Goal: Task Accomplishment & Management: Manage account settings

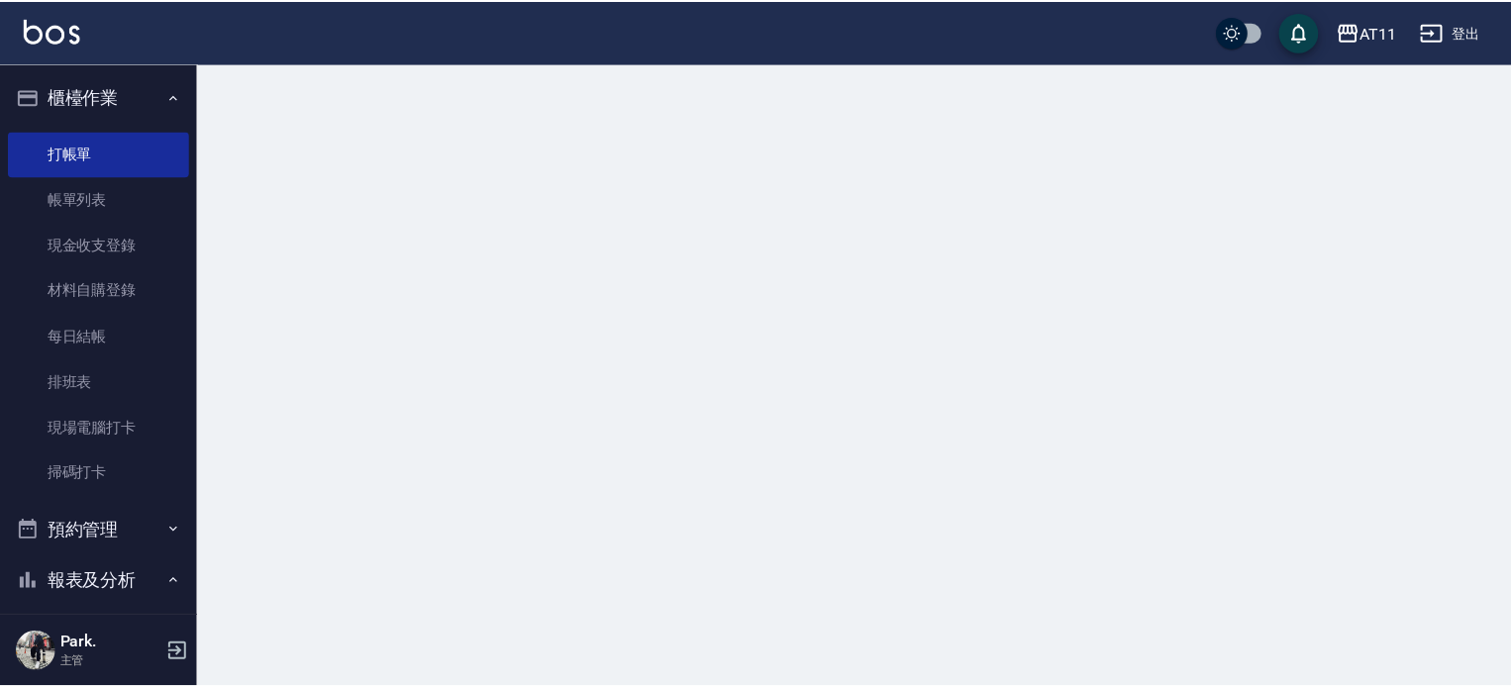
scroll to position [59, 0]
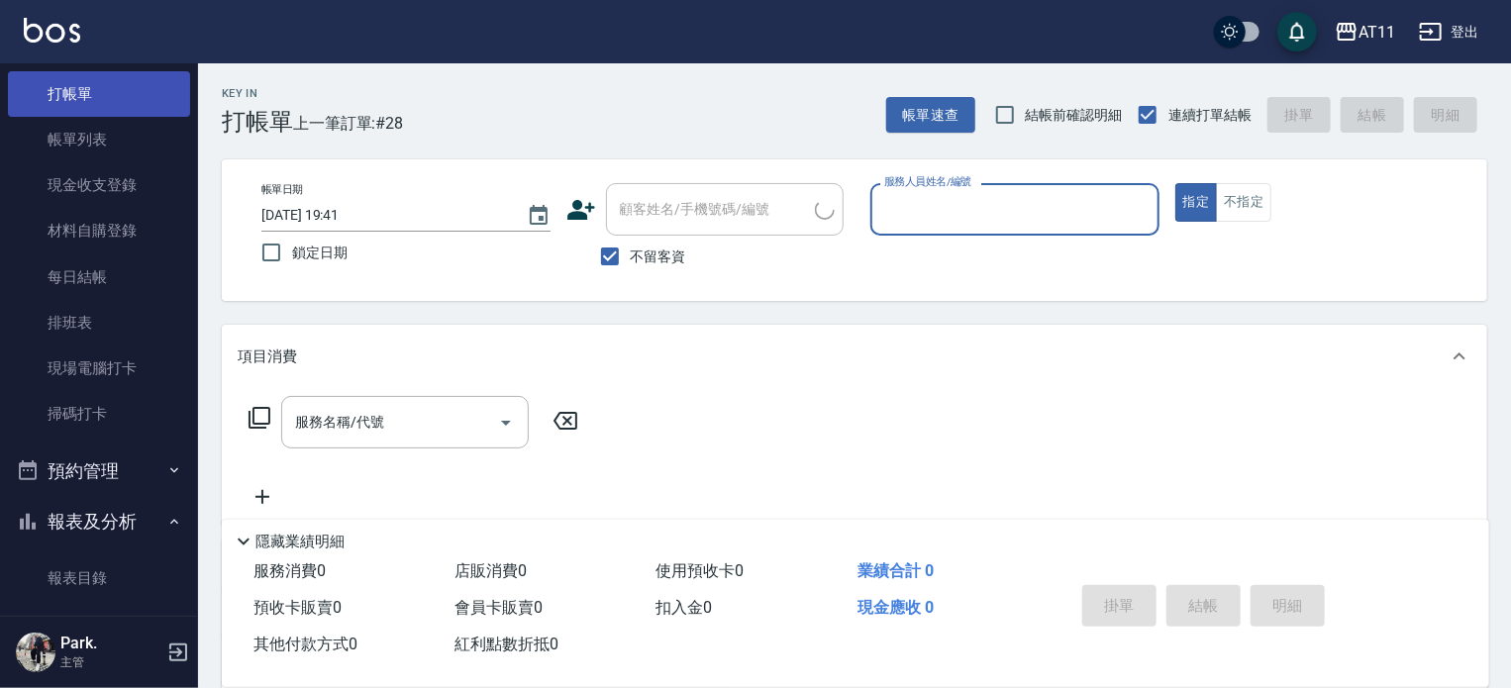
type input "ㄋ"
type input "Alisa-S"
type button "true"
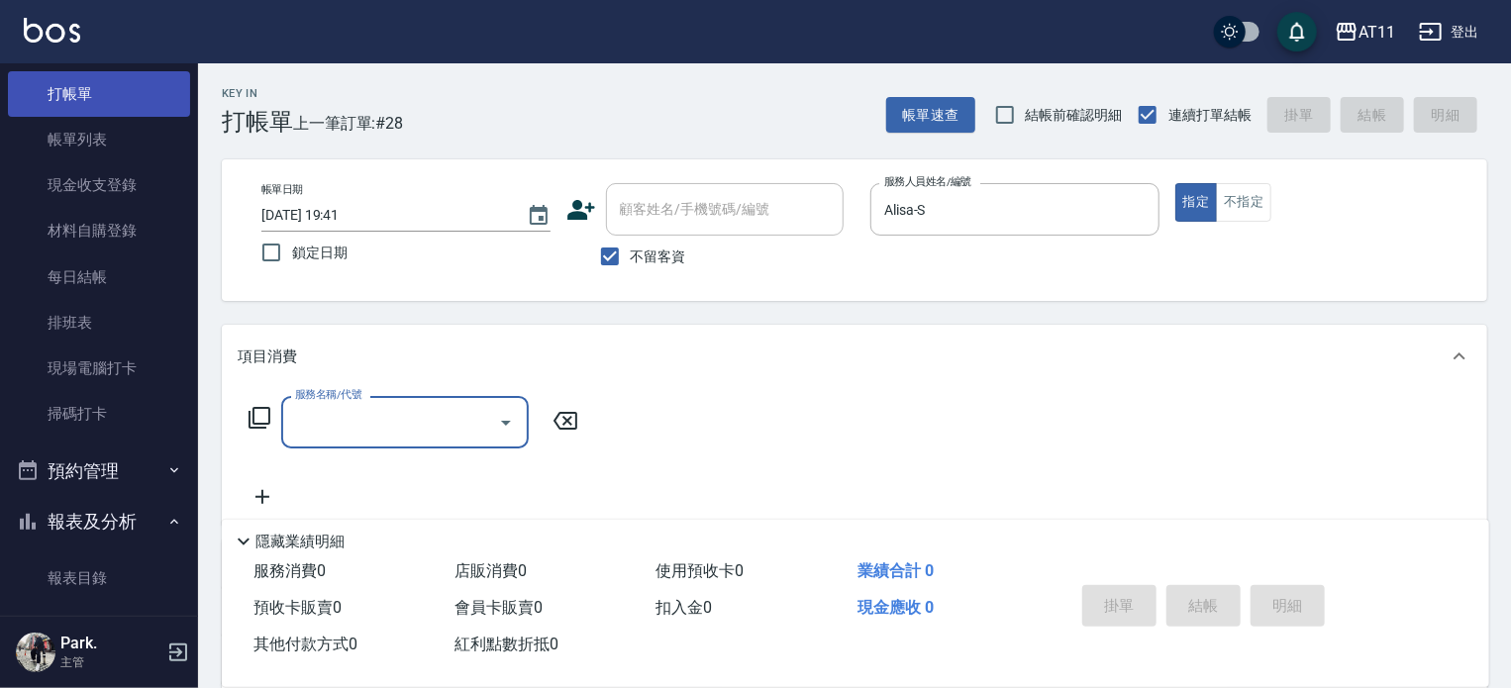
type input "1"
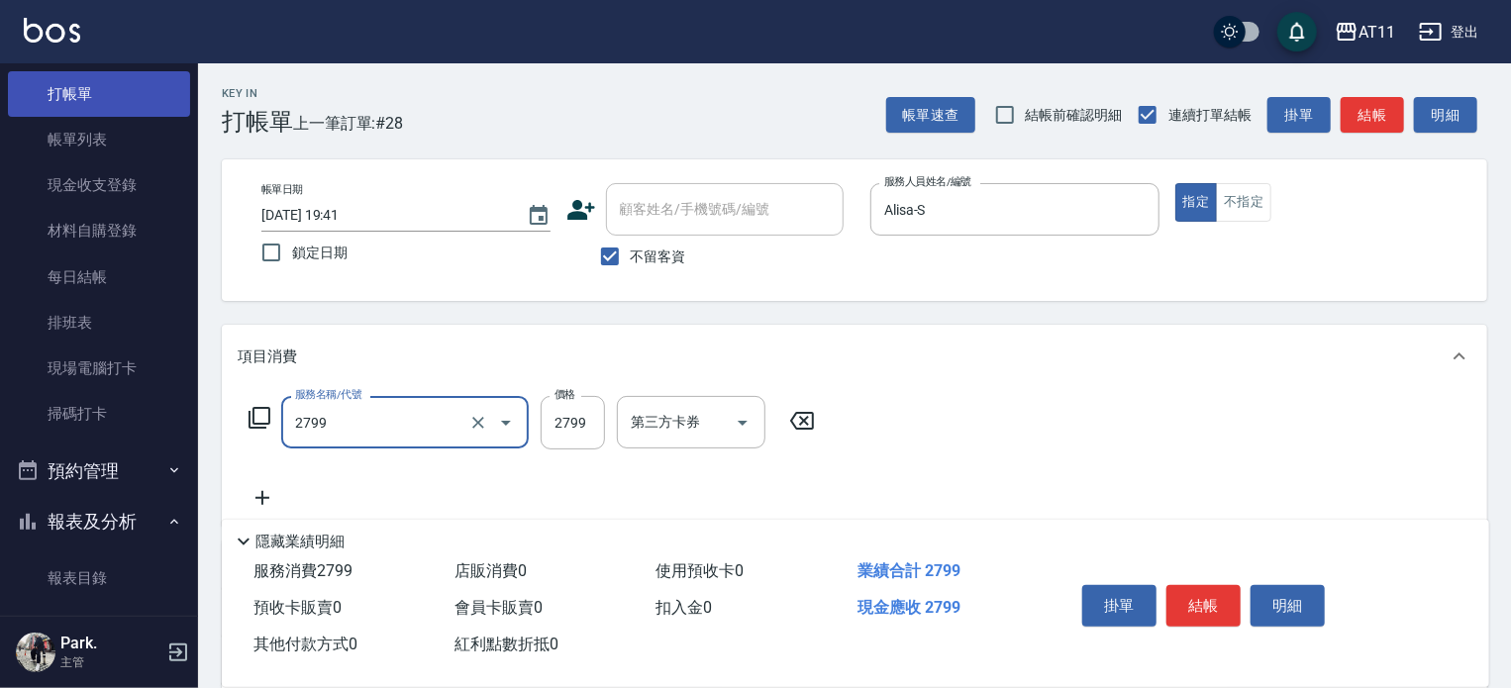
type input "過年燙髮C(2799)"
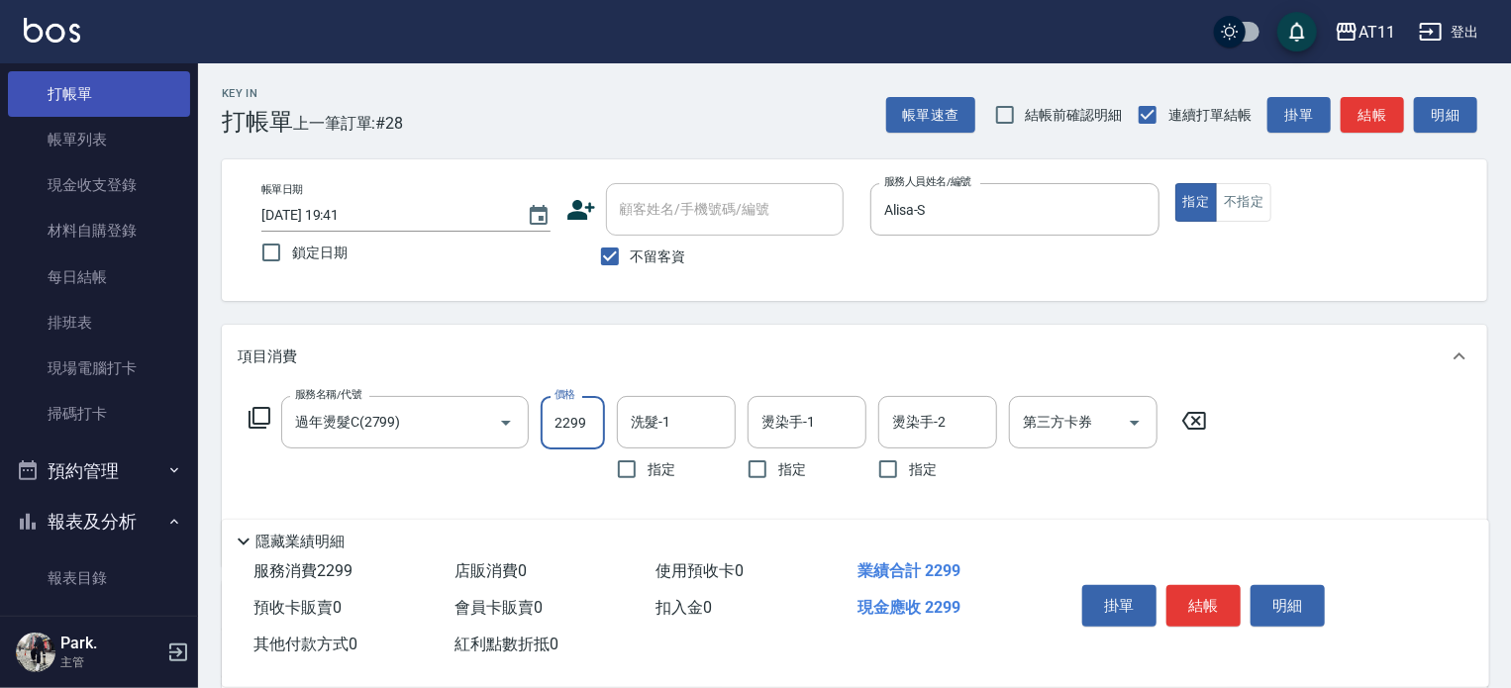
type input "2299"
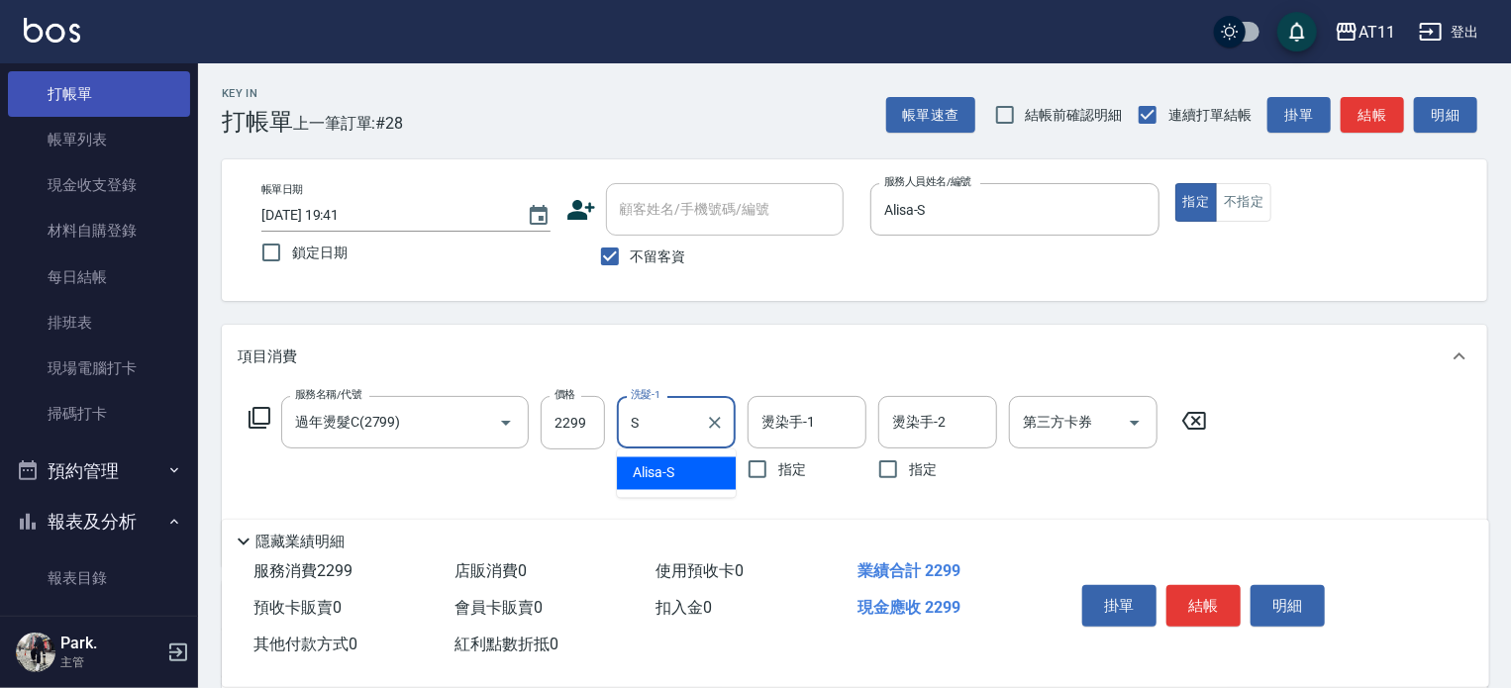
type input "Alisa-S"
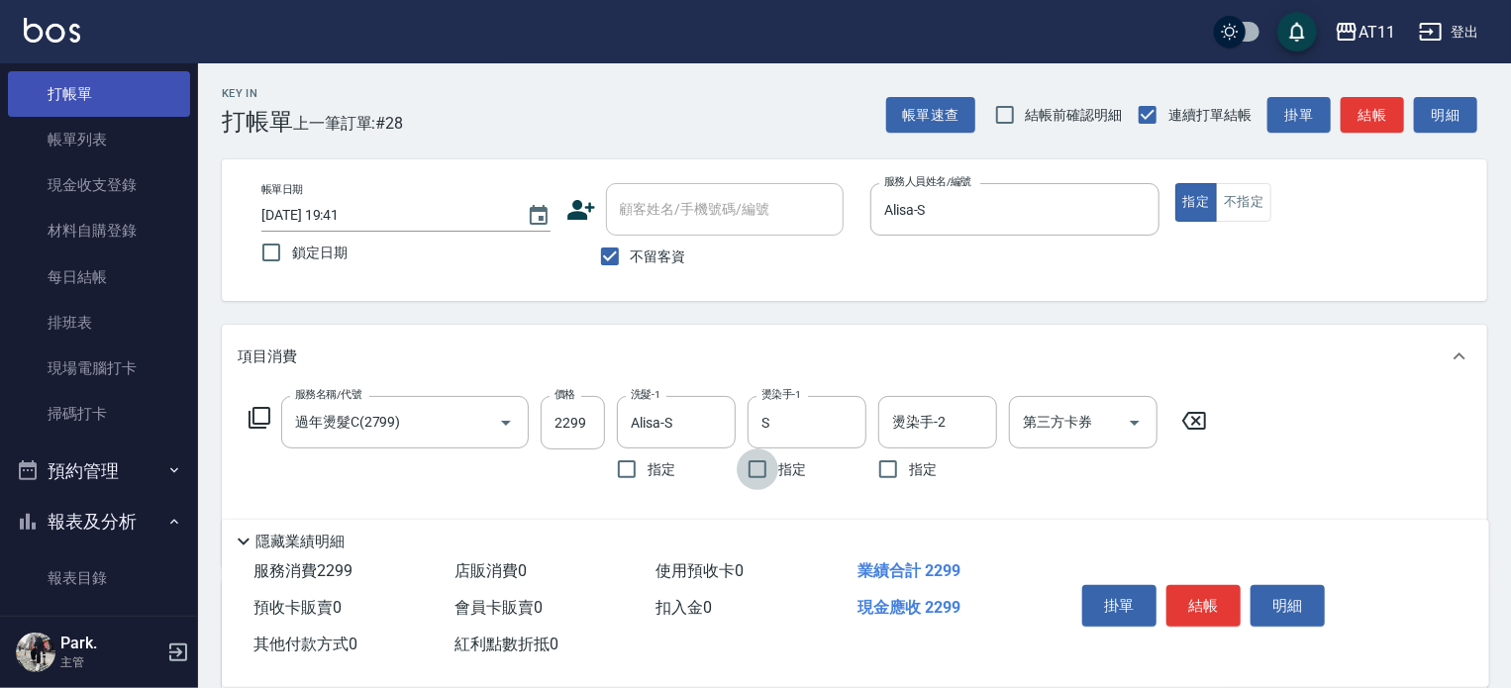
type input "Alisa-S"
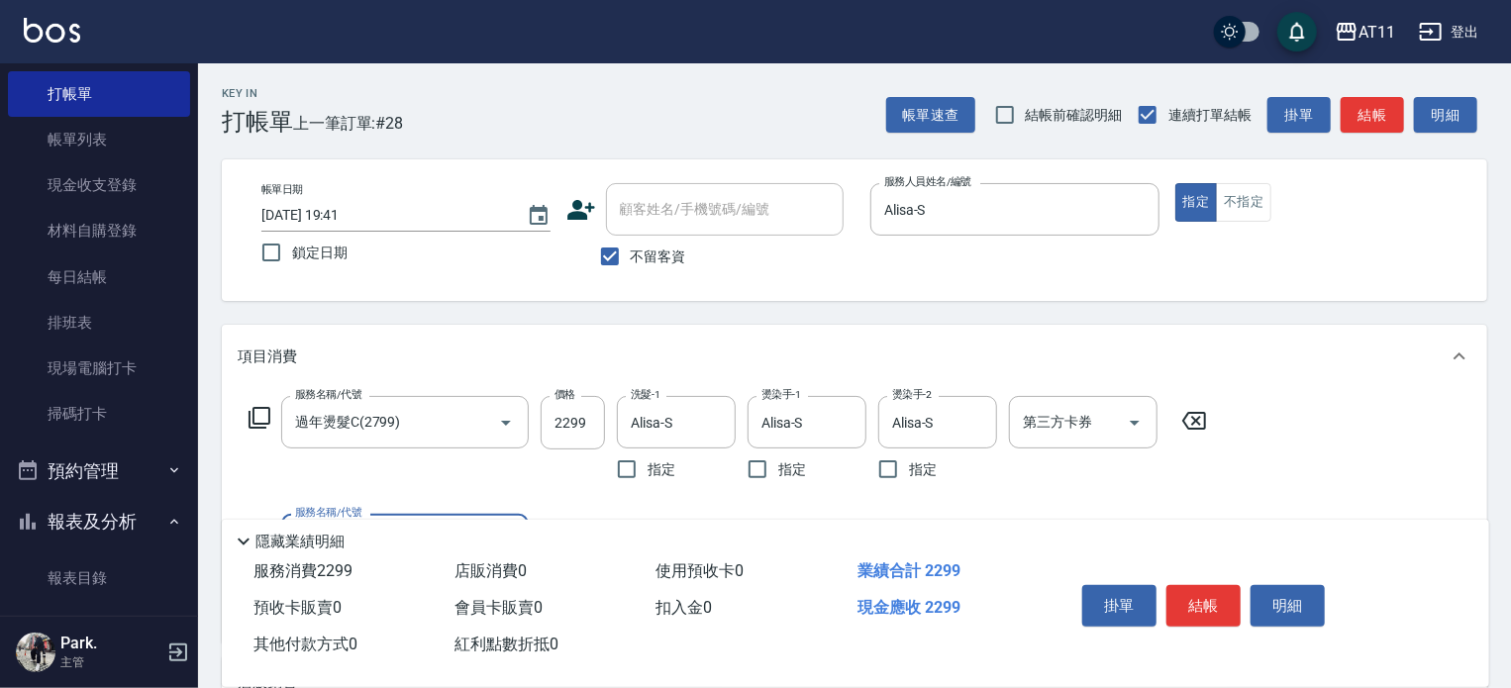
drag, startPoint x: 1219, startPoint y: 594, endPoint x: 976, endPoint y: 490, distance: 263.9
click at [1205, 594] on button "結帳" at bounding box center [1203, 606] width 74 height 42
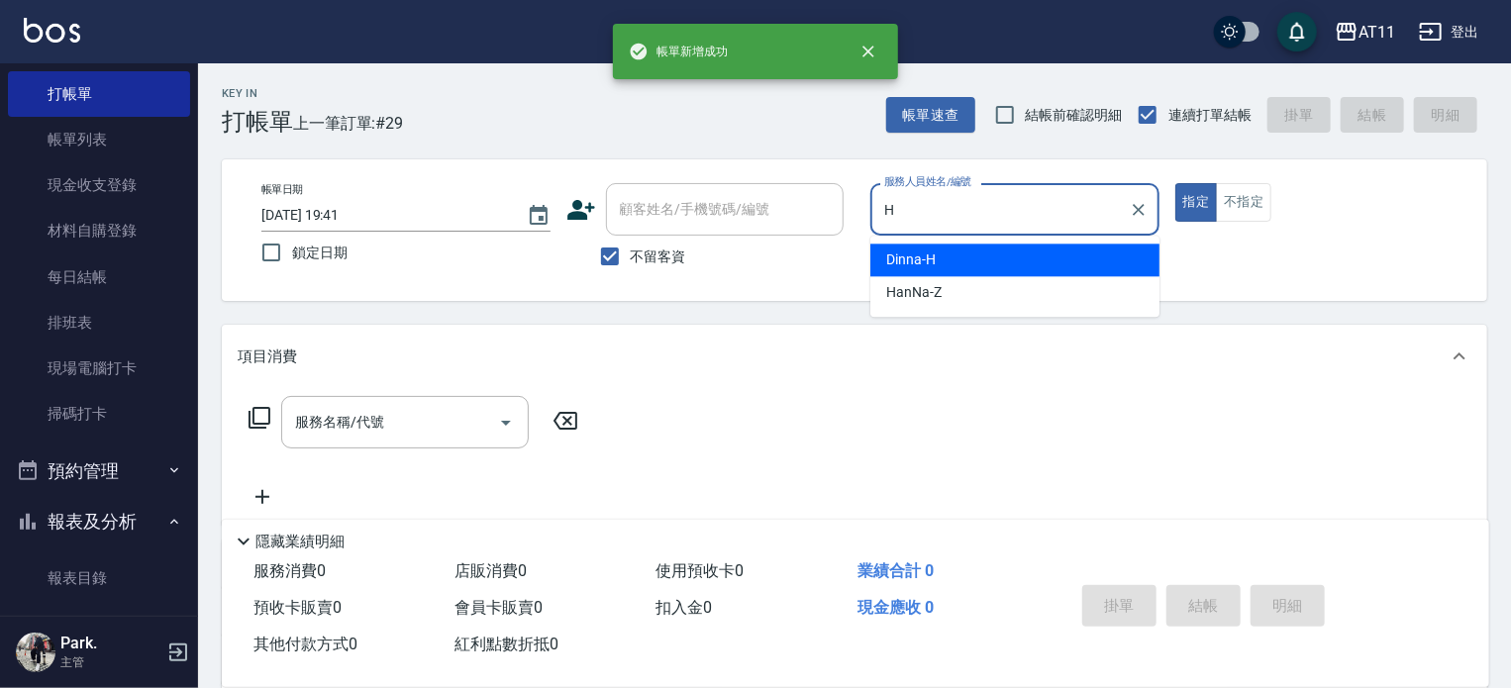
type input "Dinna-H"
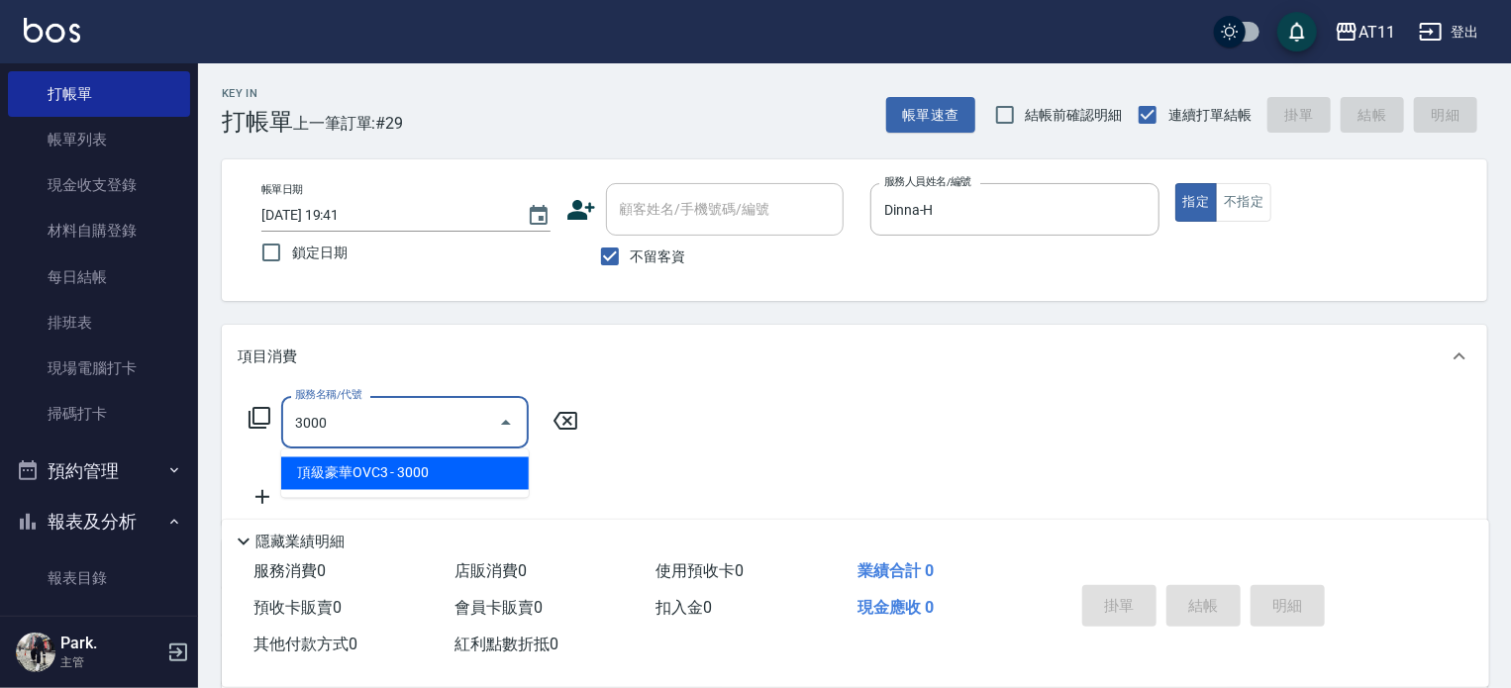
type input "頂級豪華OVC3(3000)"
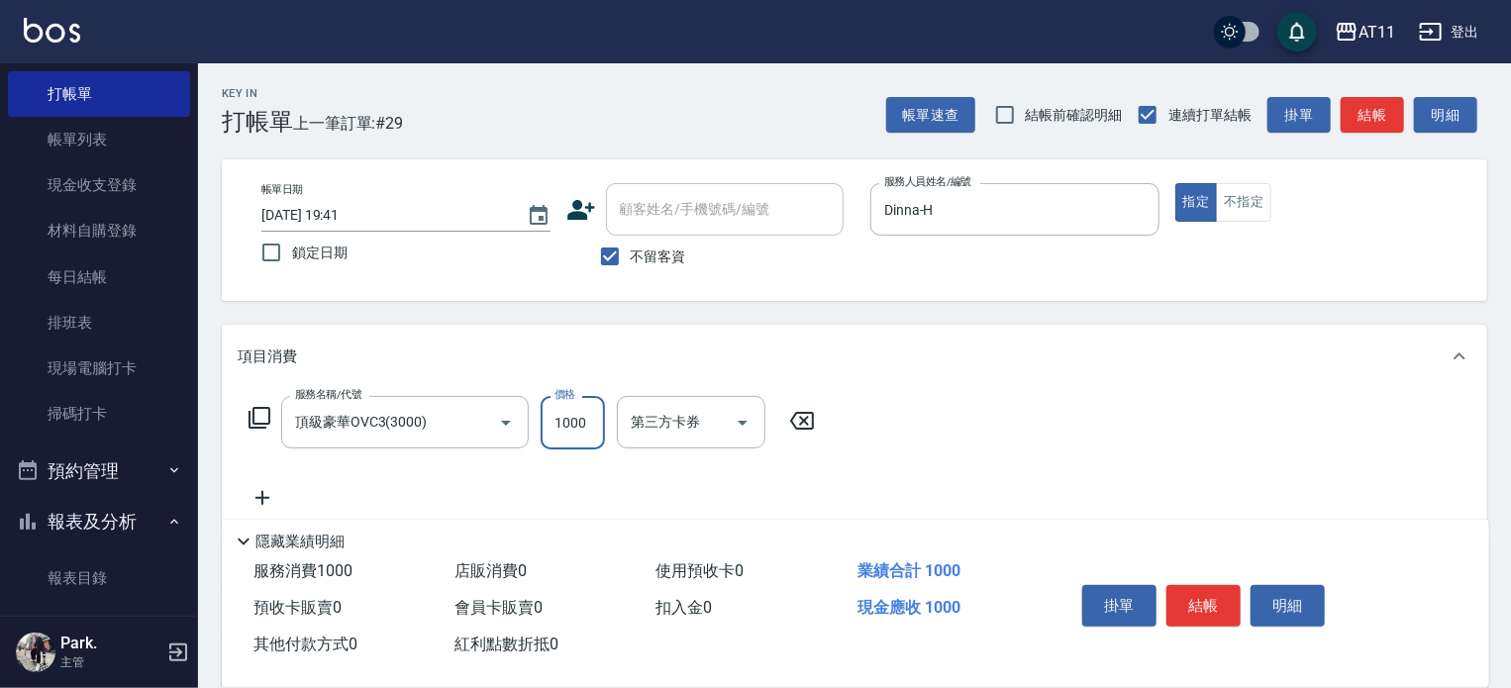
type input "1000"
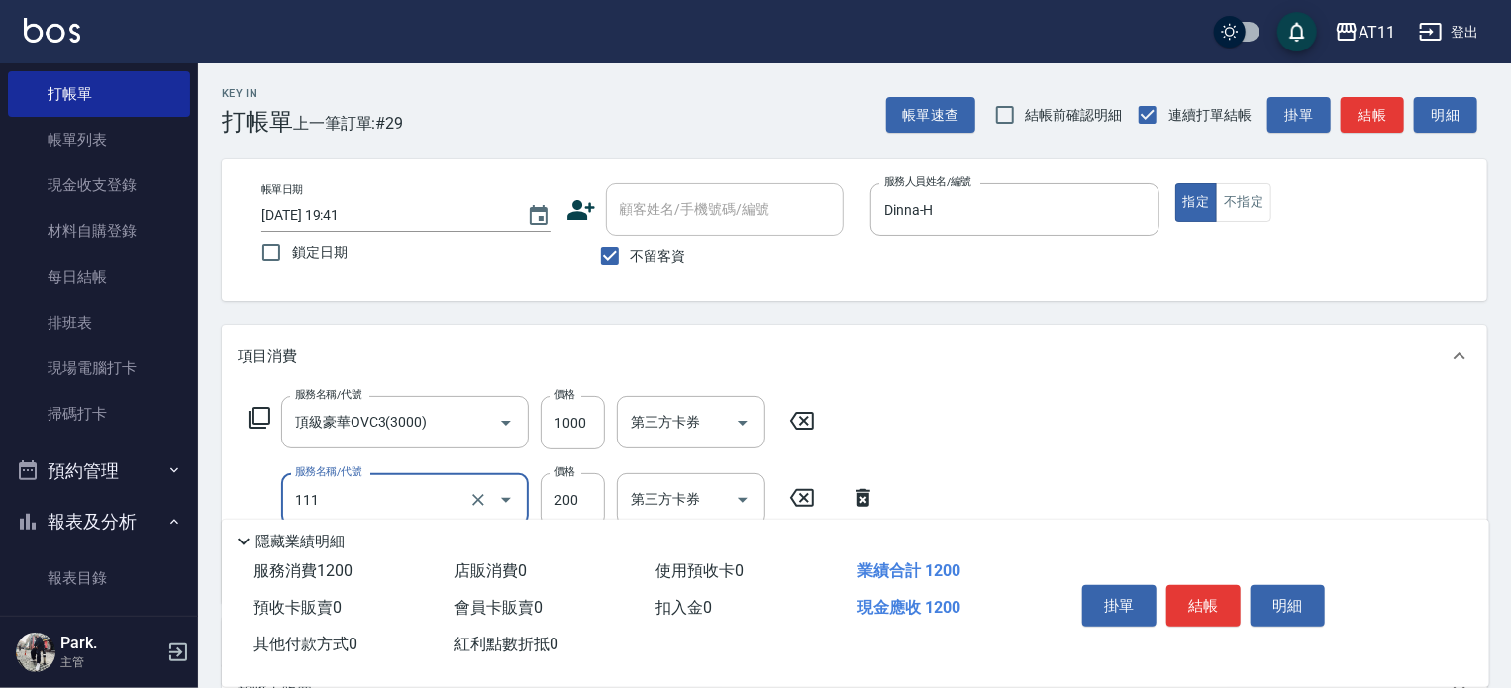
type input "精油洗髮(111)"
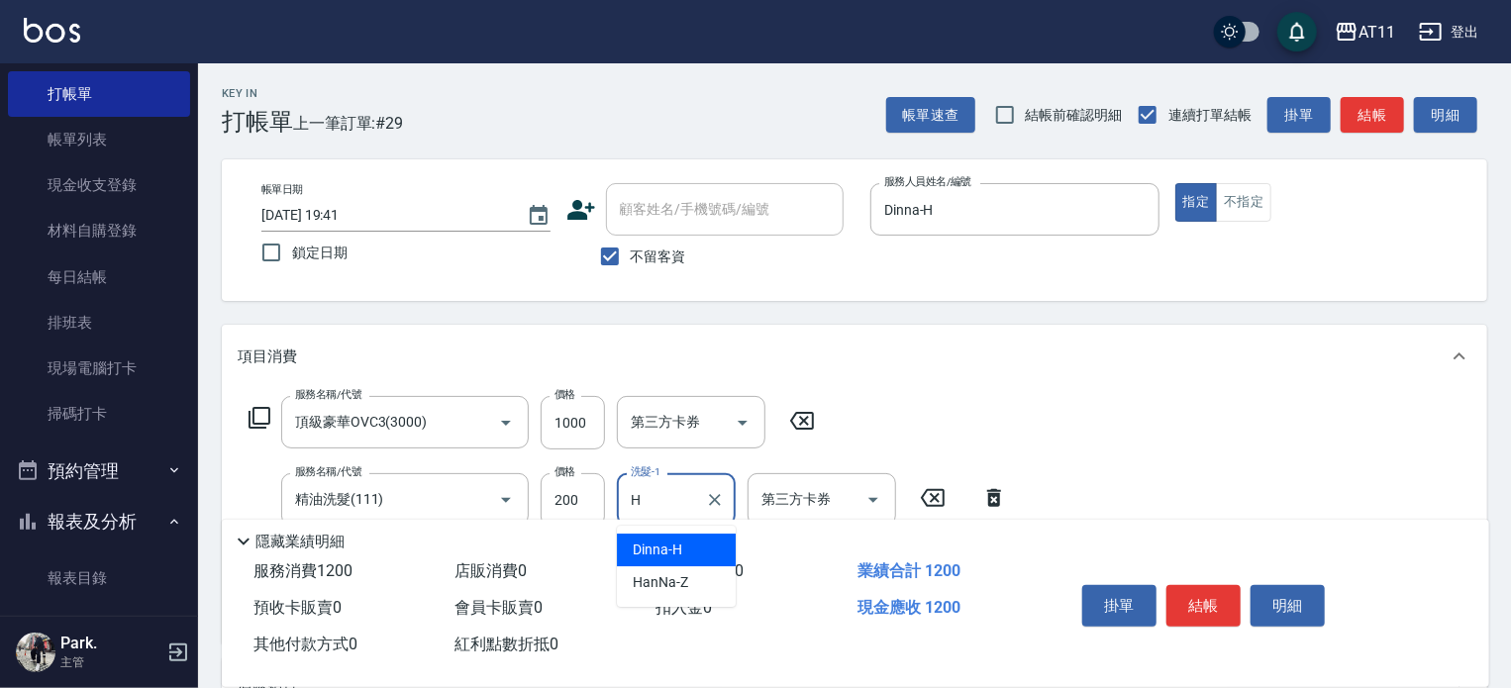
type input "Dinna-H"
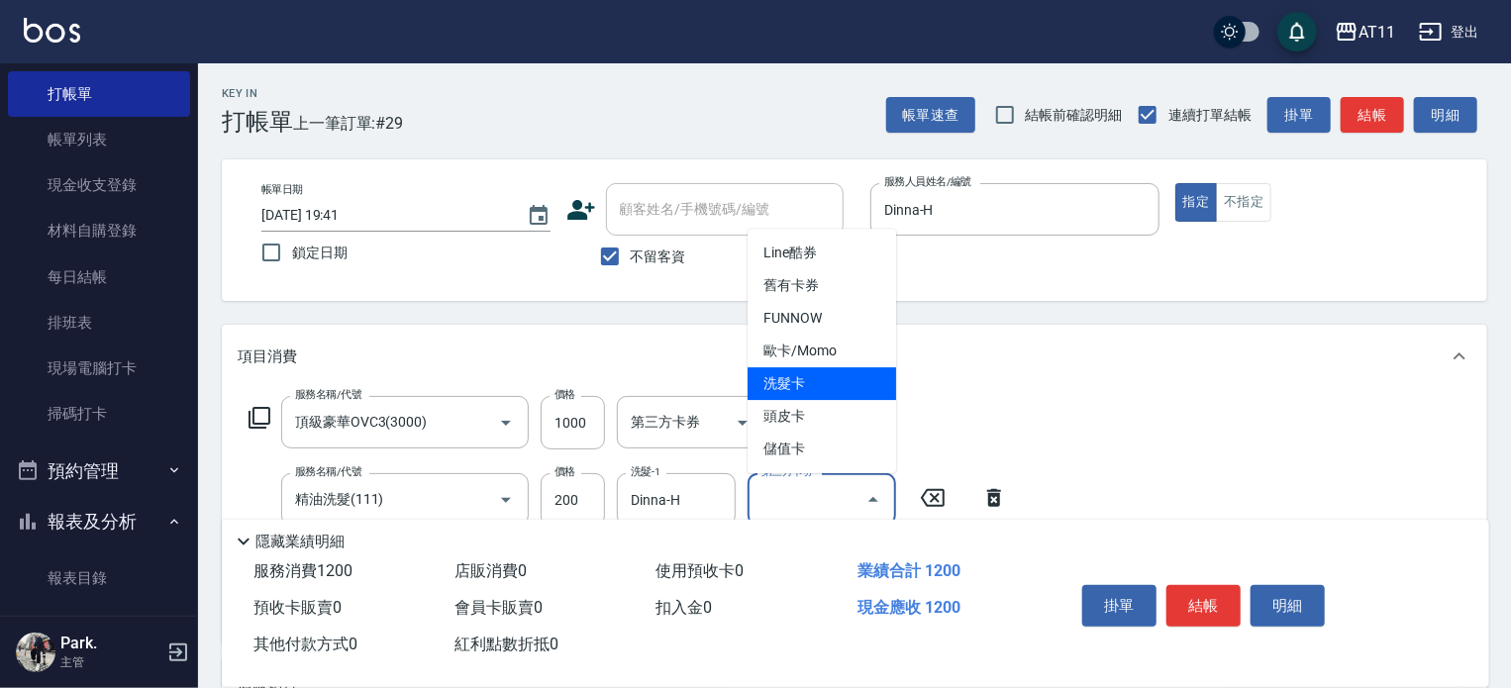
type input "洗髮卡"
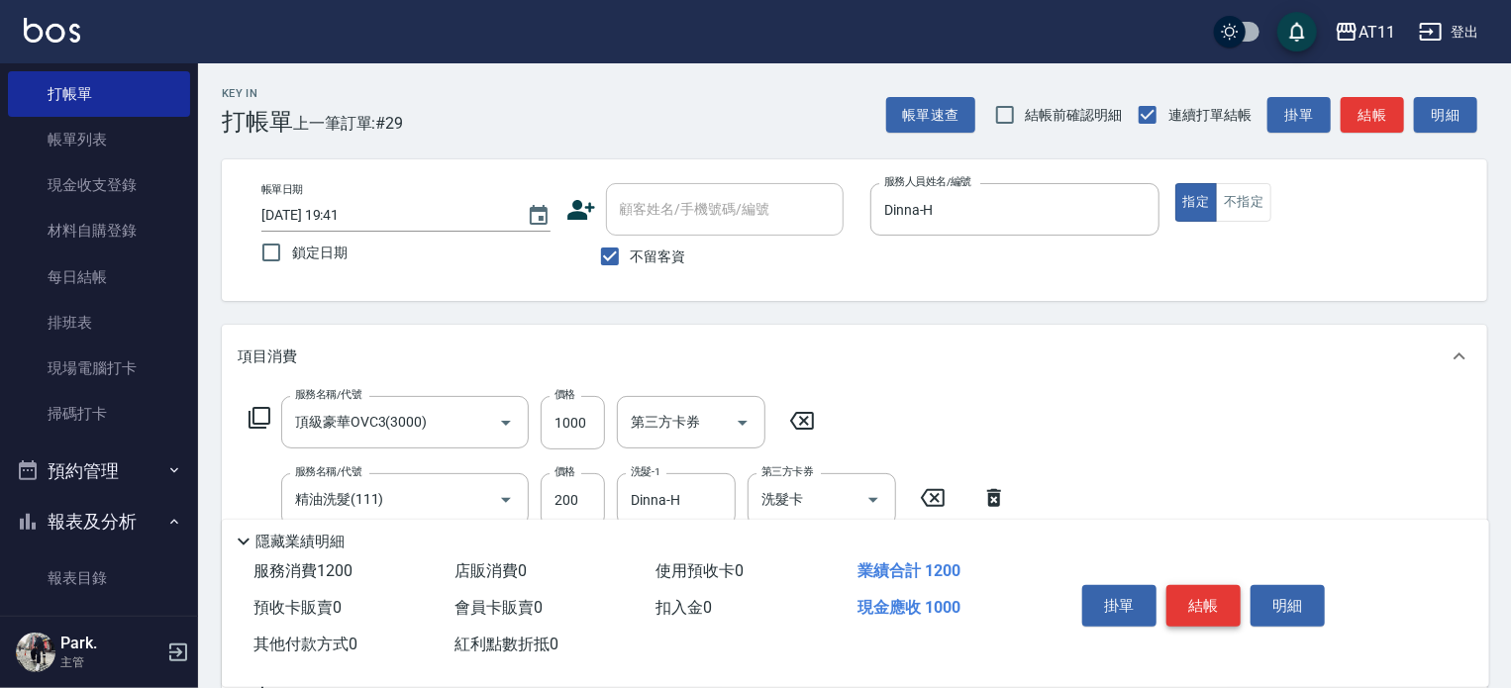
click at [1212, 600] on button "結帳" at bounding box center [1203, 606] width 74 height 42
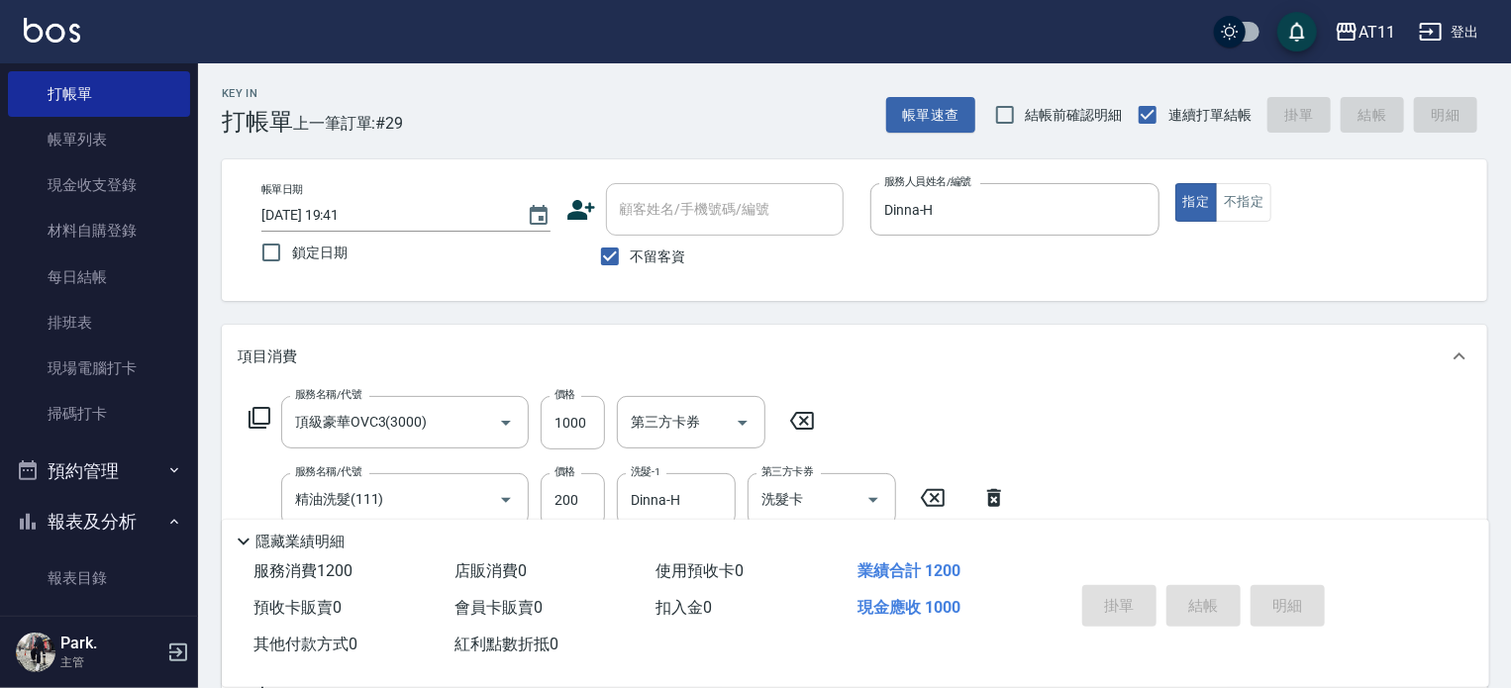
type input "[DATE] 19:42"
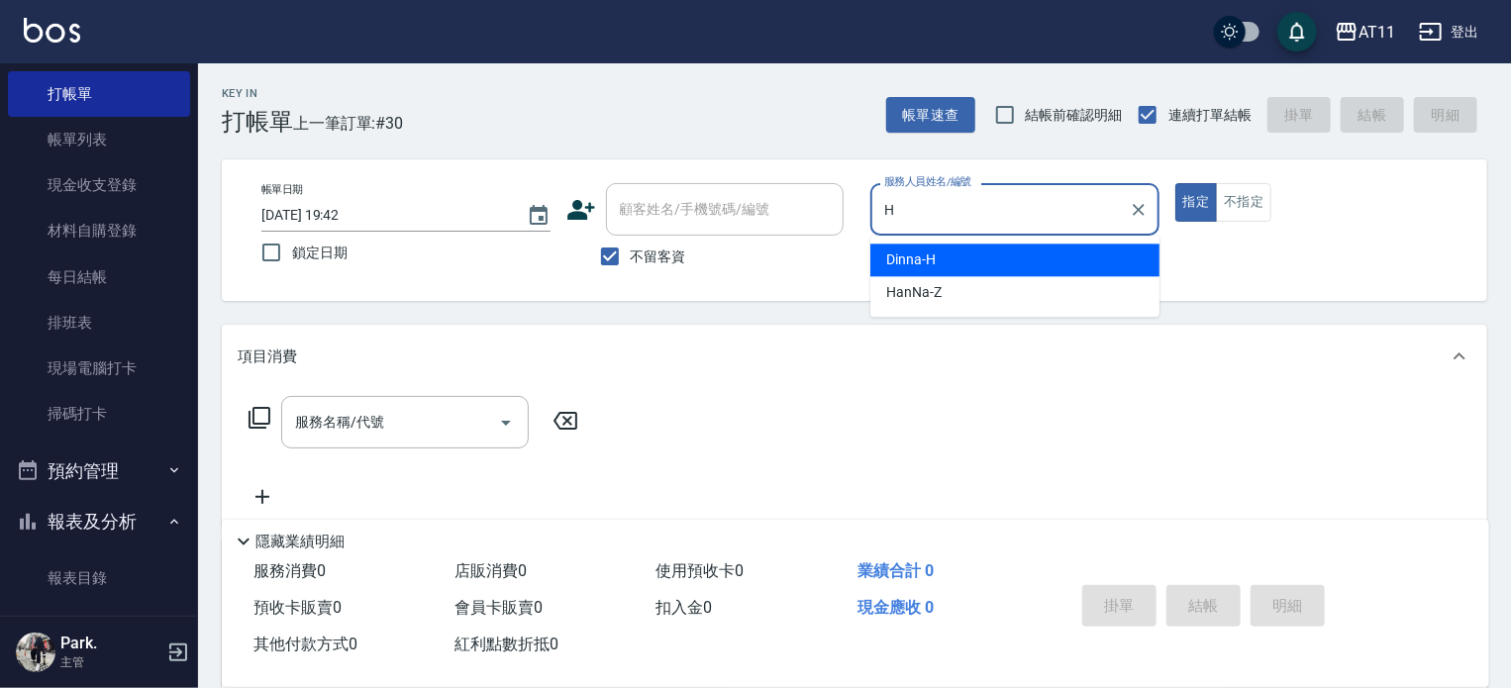
type input "Dinna-H"
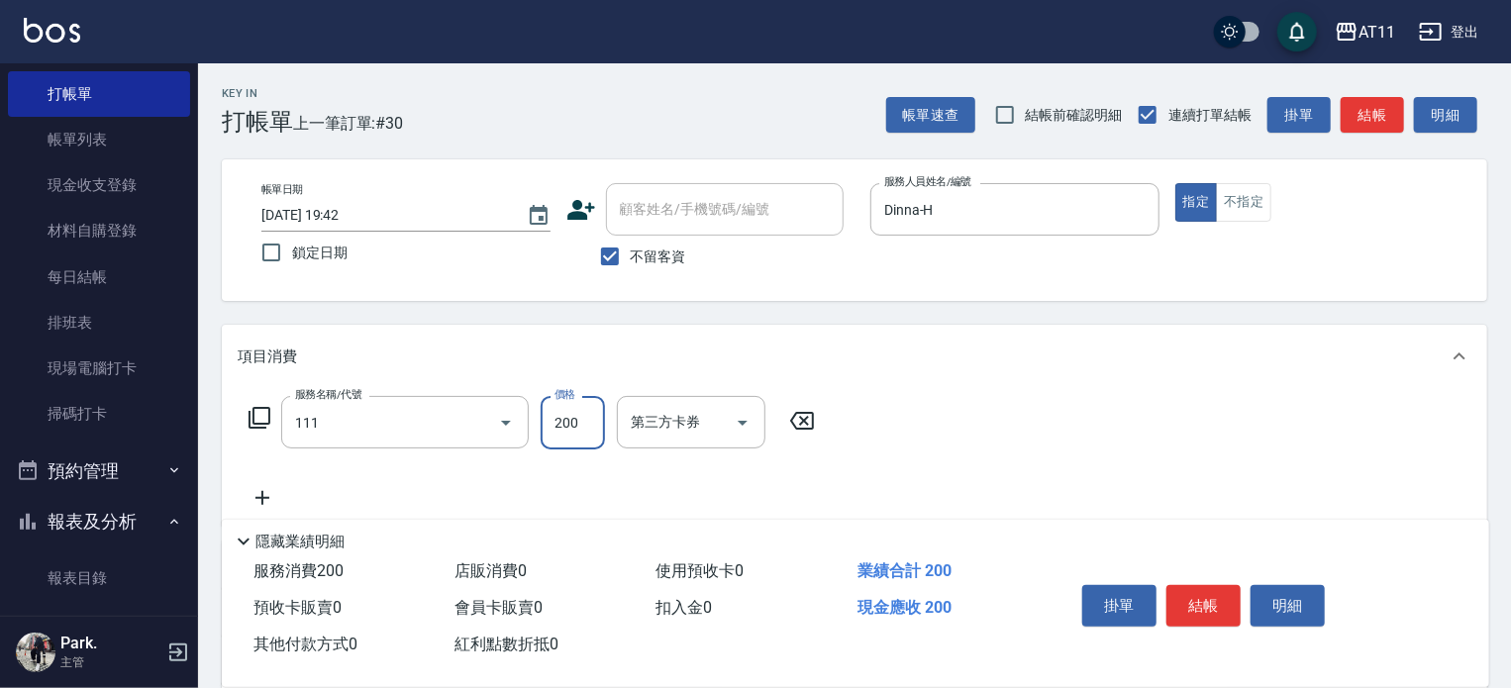
type input "精油洗髮(111)"
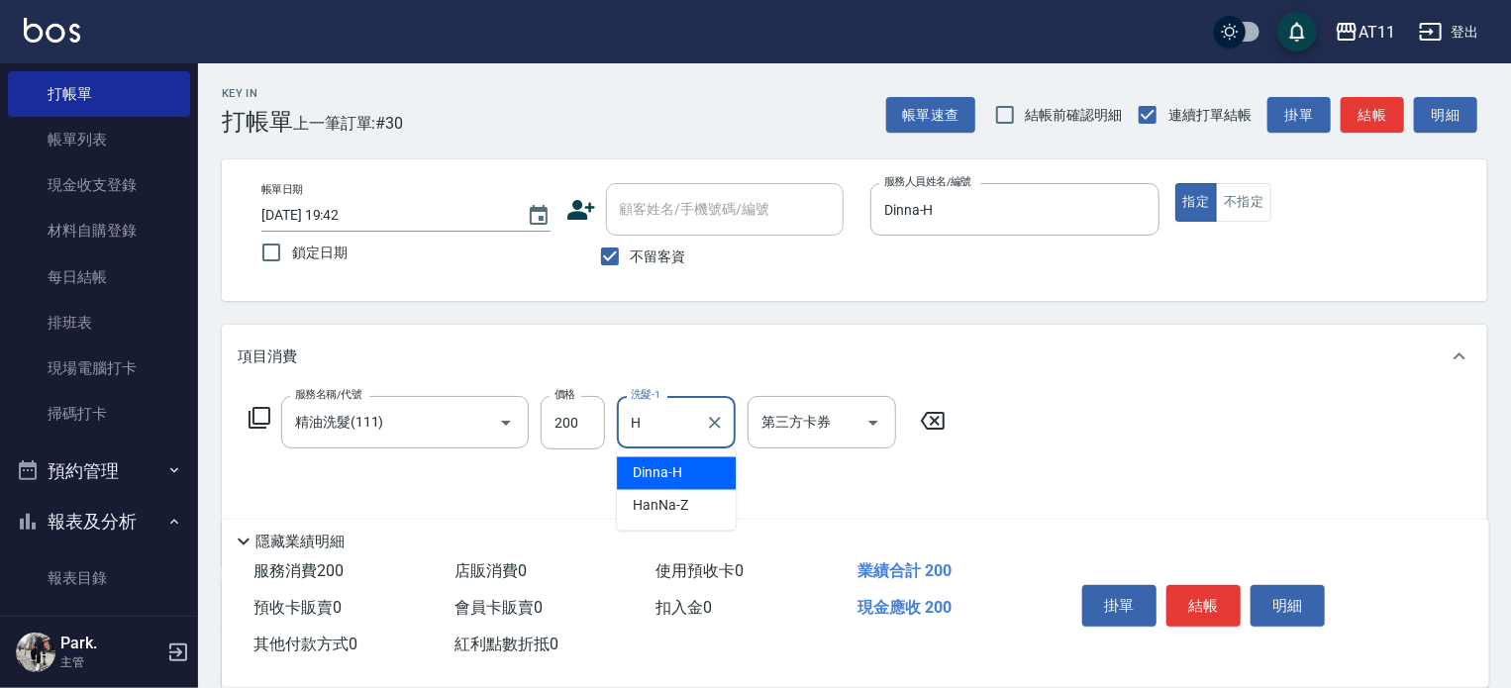
type input "Dinna-H"
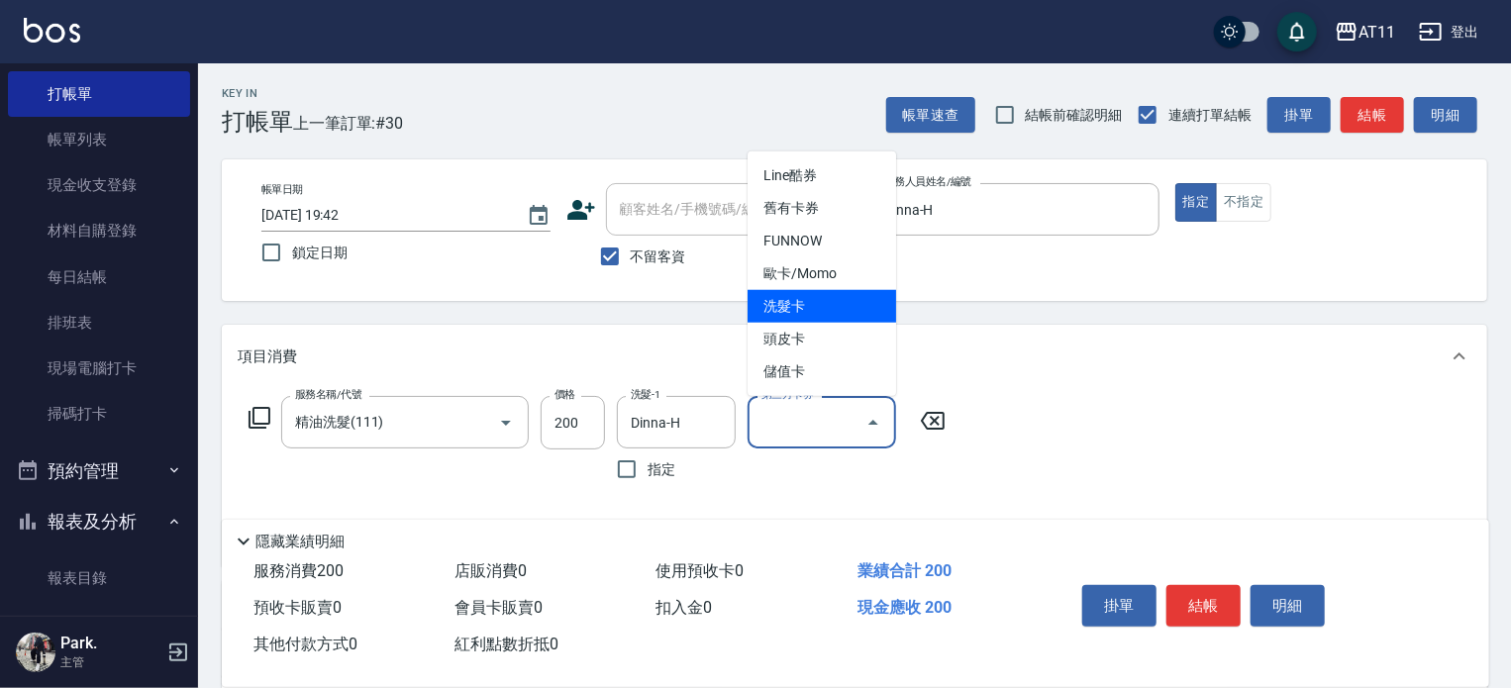
type input "洗髮卡"
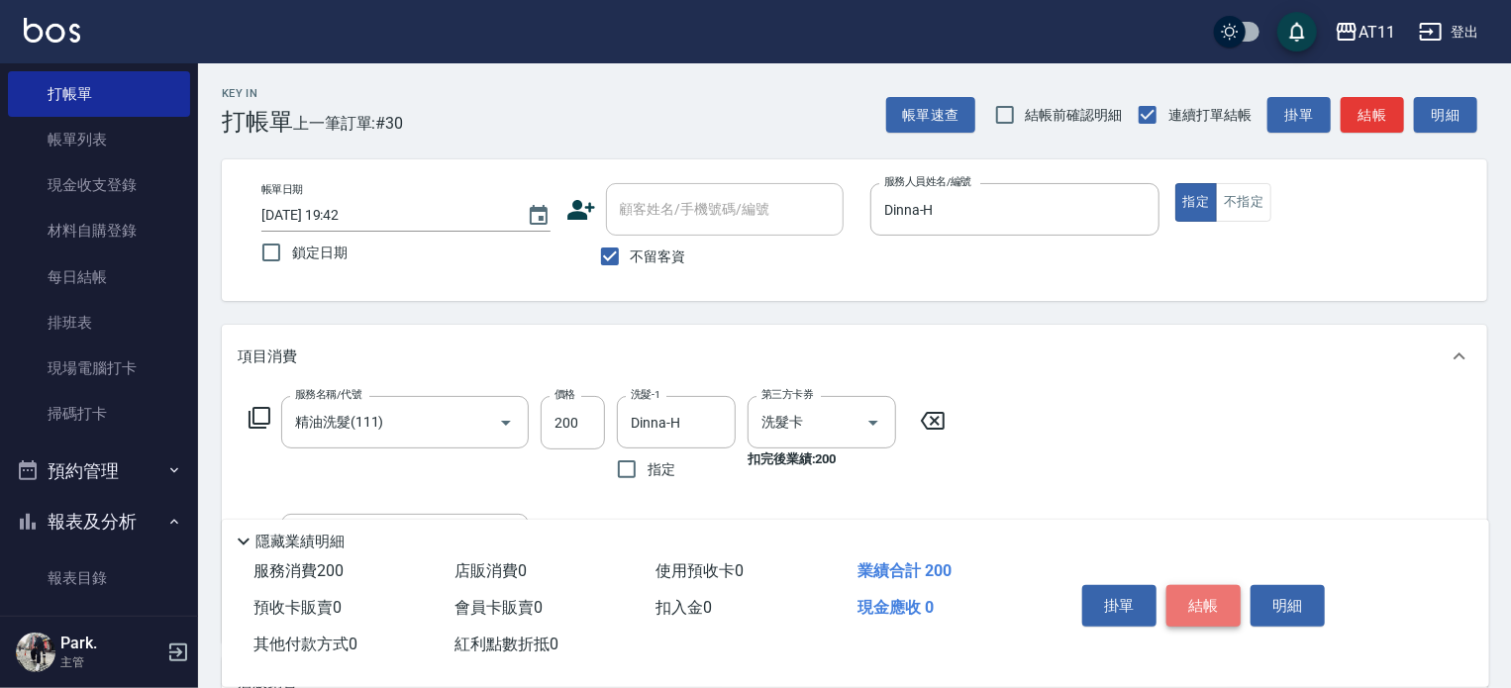
click at [1210, 600] on button "結帳" at bounding box center [1203, 606] width 74 height 42
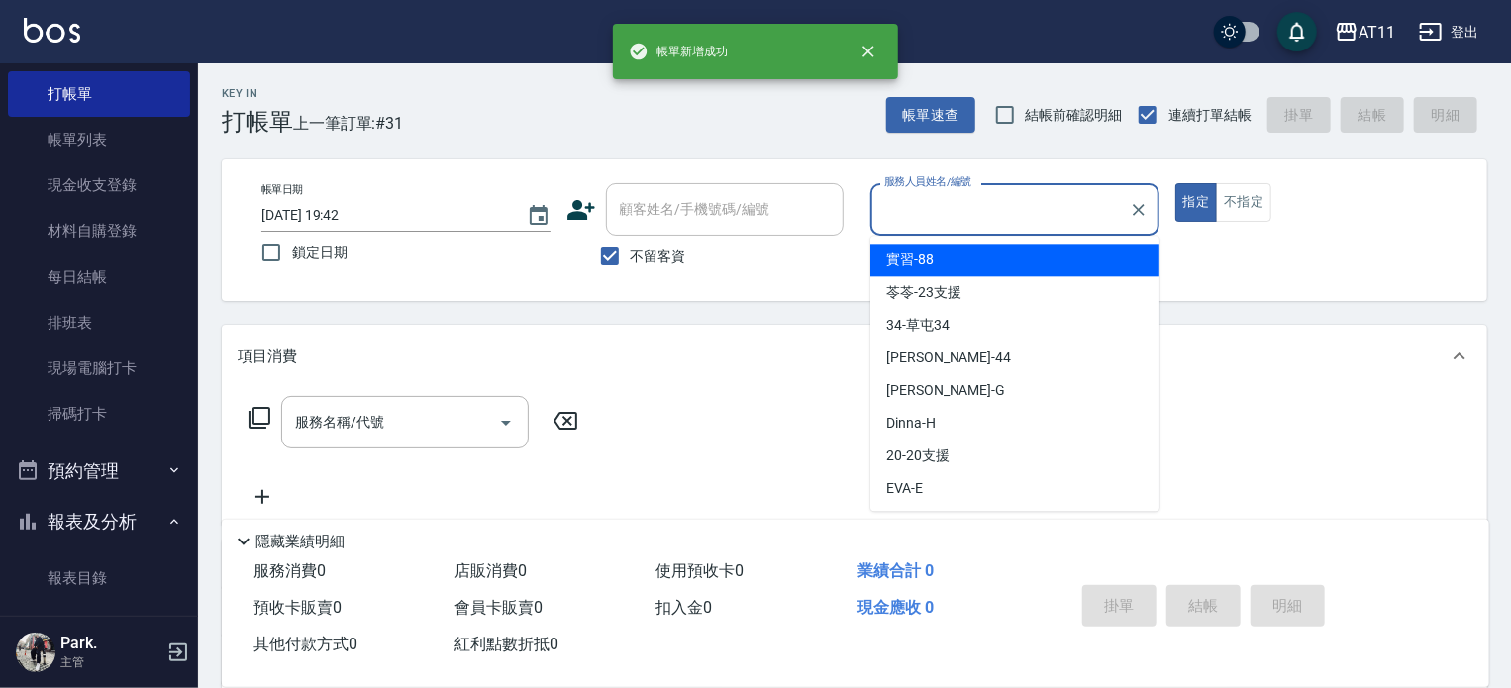
type input "H"
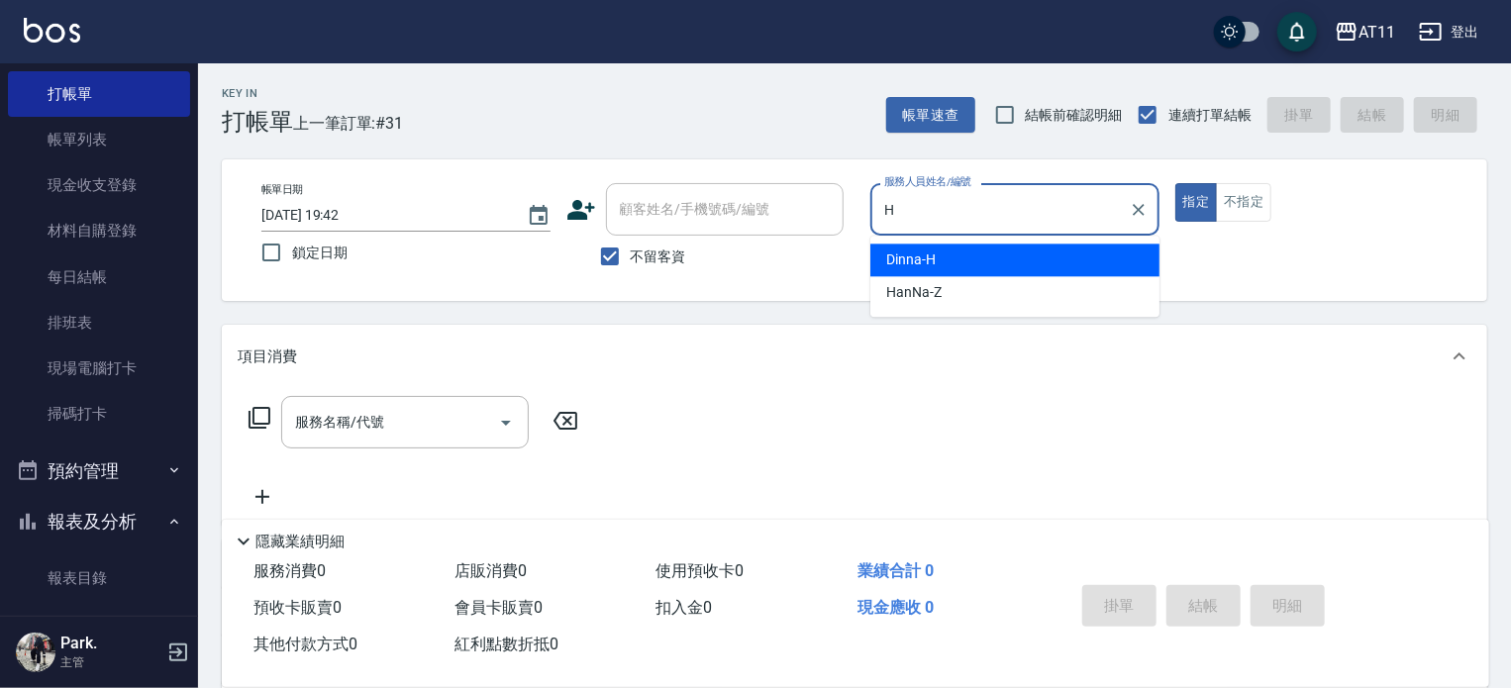
type input "Dinna-H"
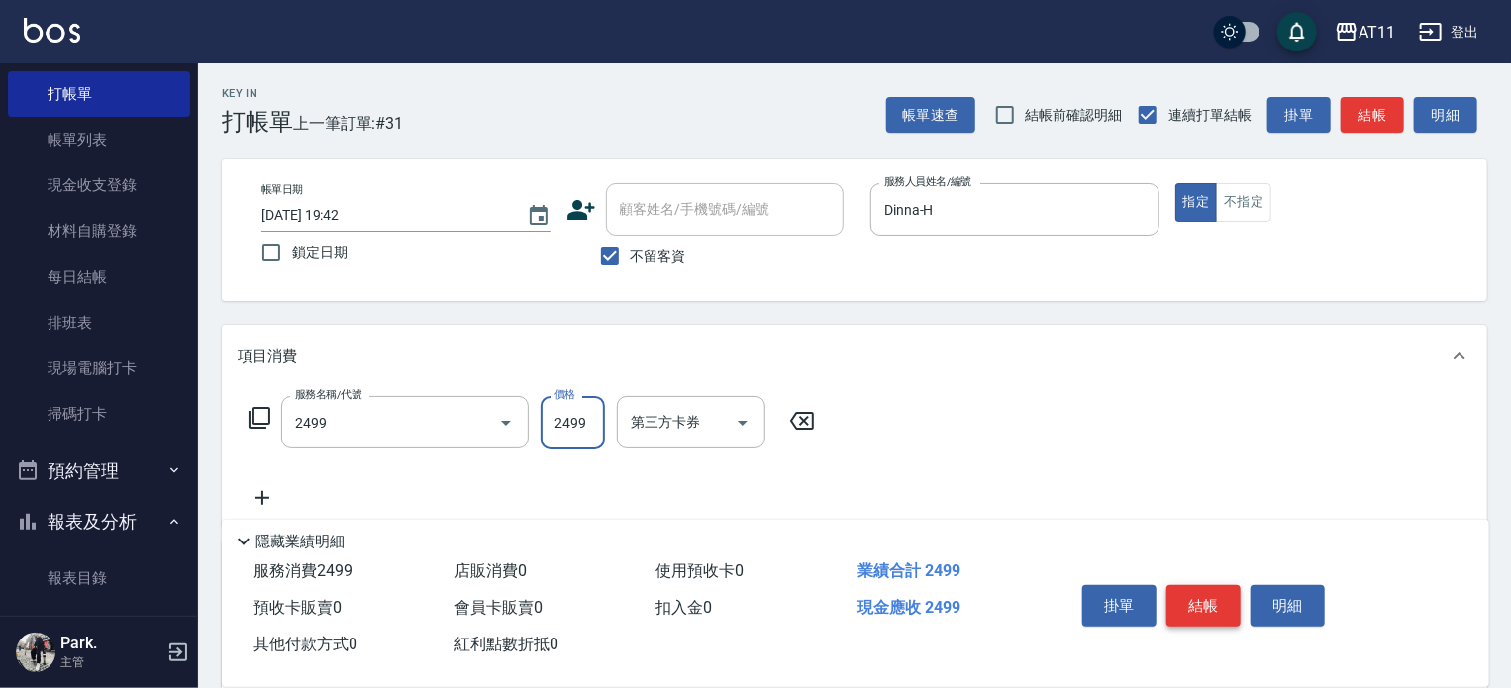
type input "染髮套餐(2499)"
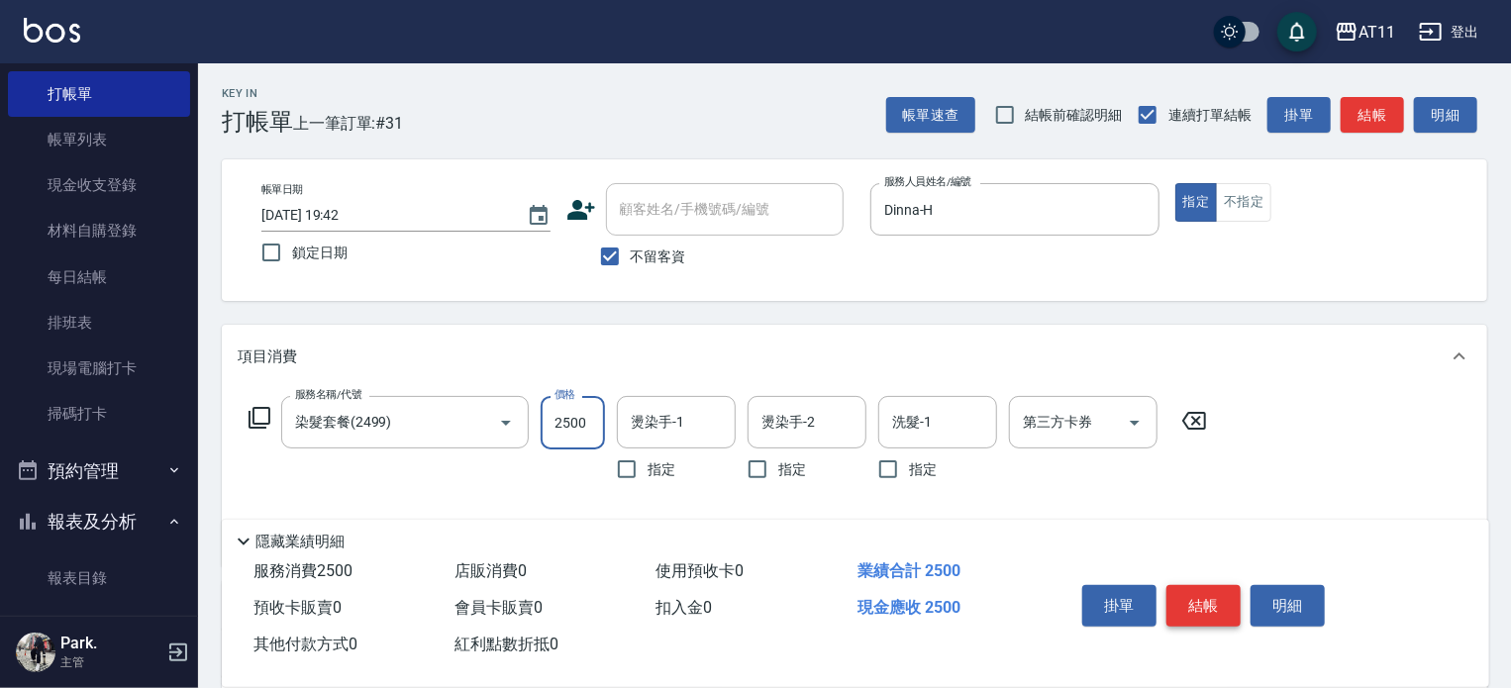
type input "2500"
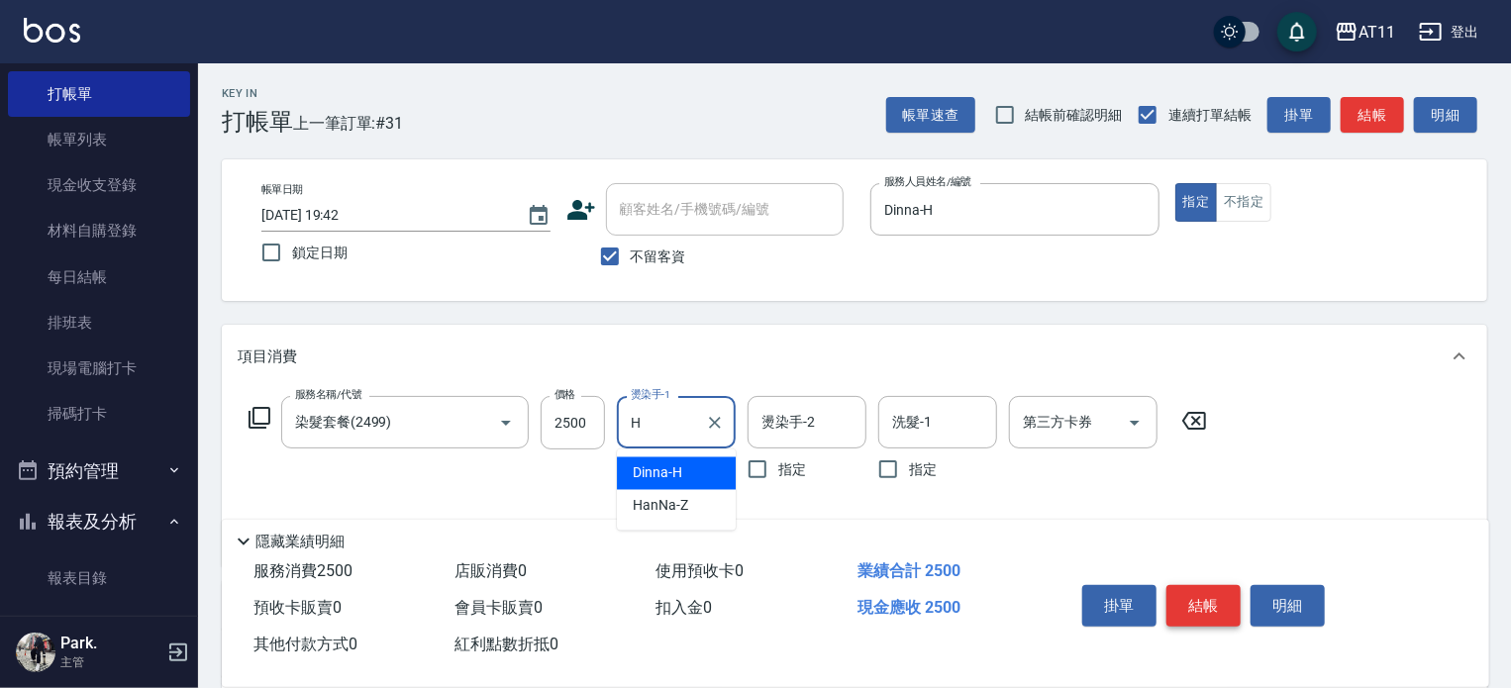
type input "Dinna-H"
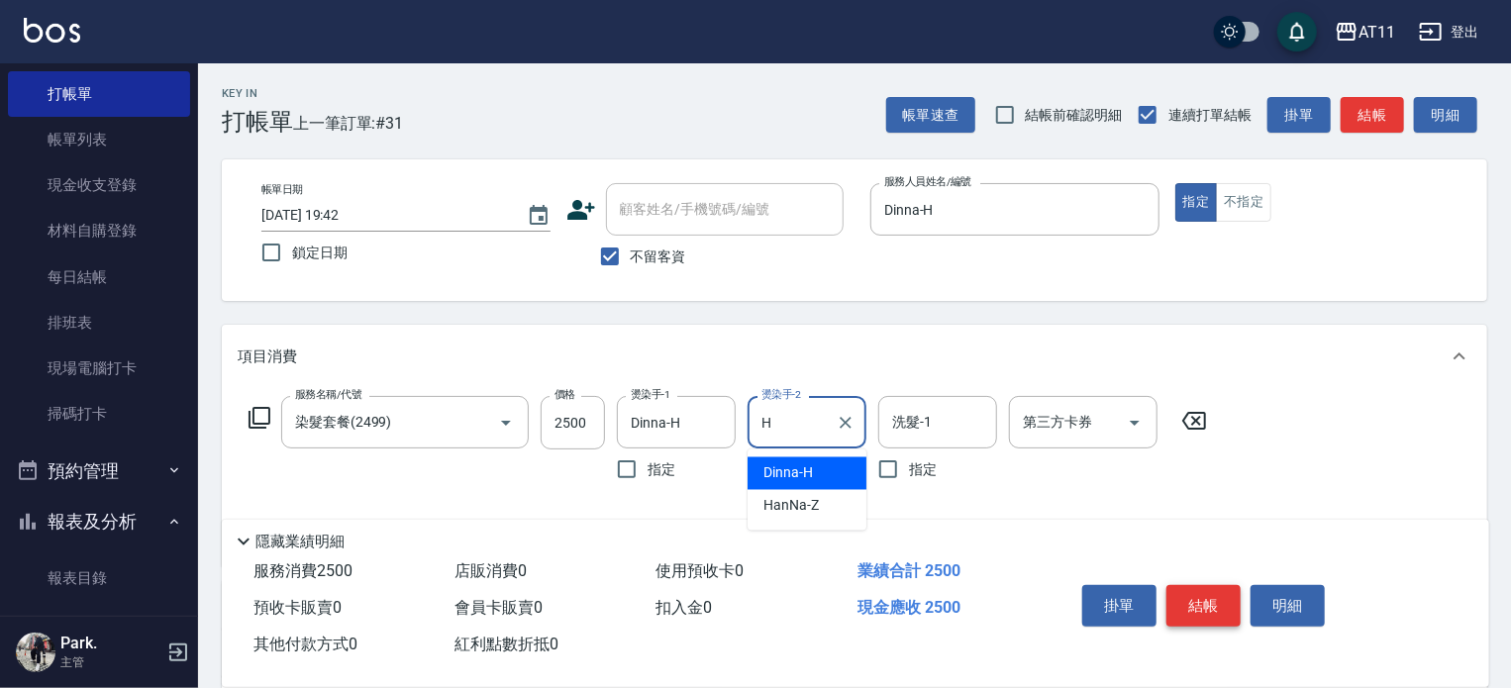
type input "Dinna-H"
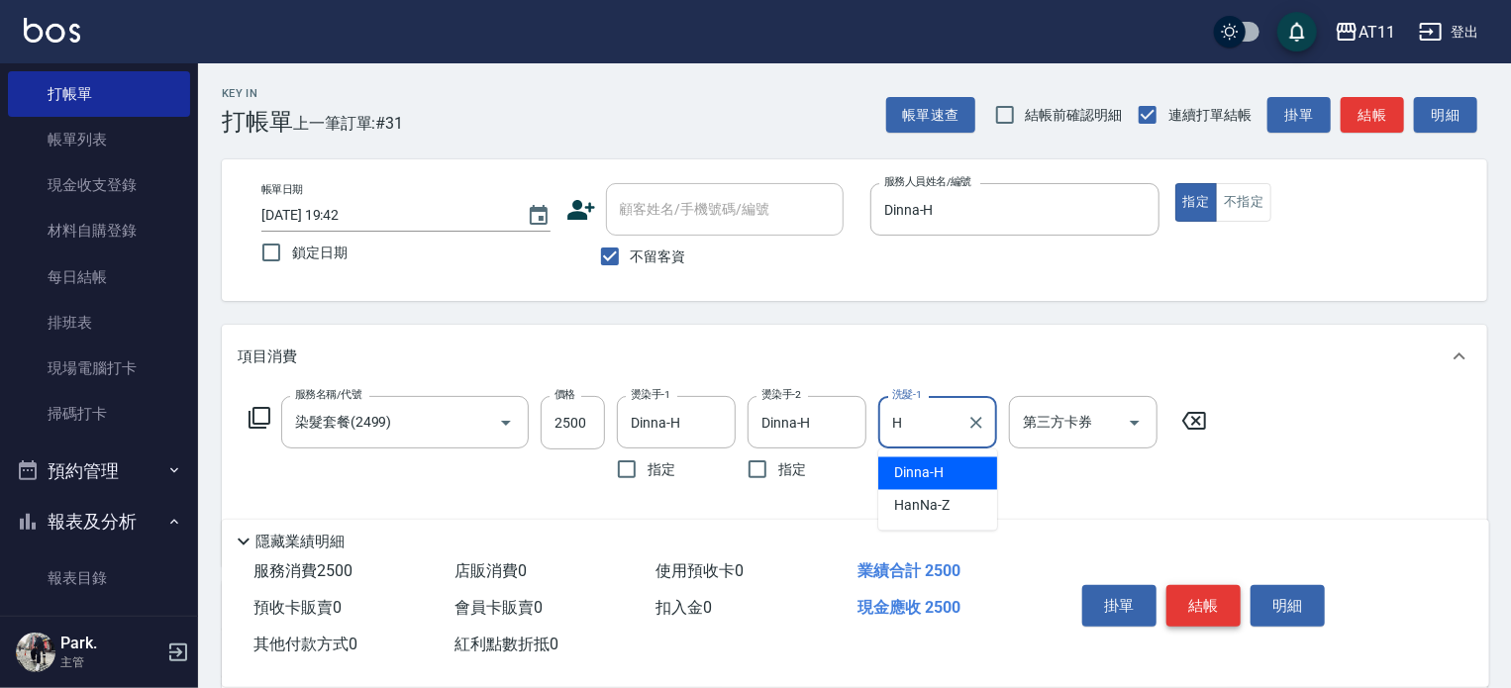
type input "Dinna-H"
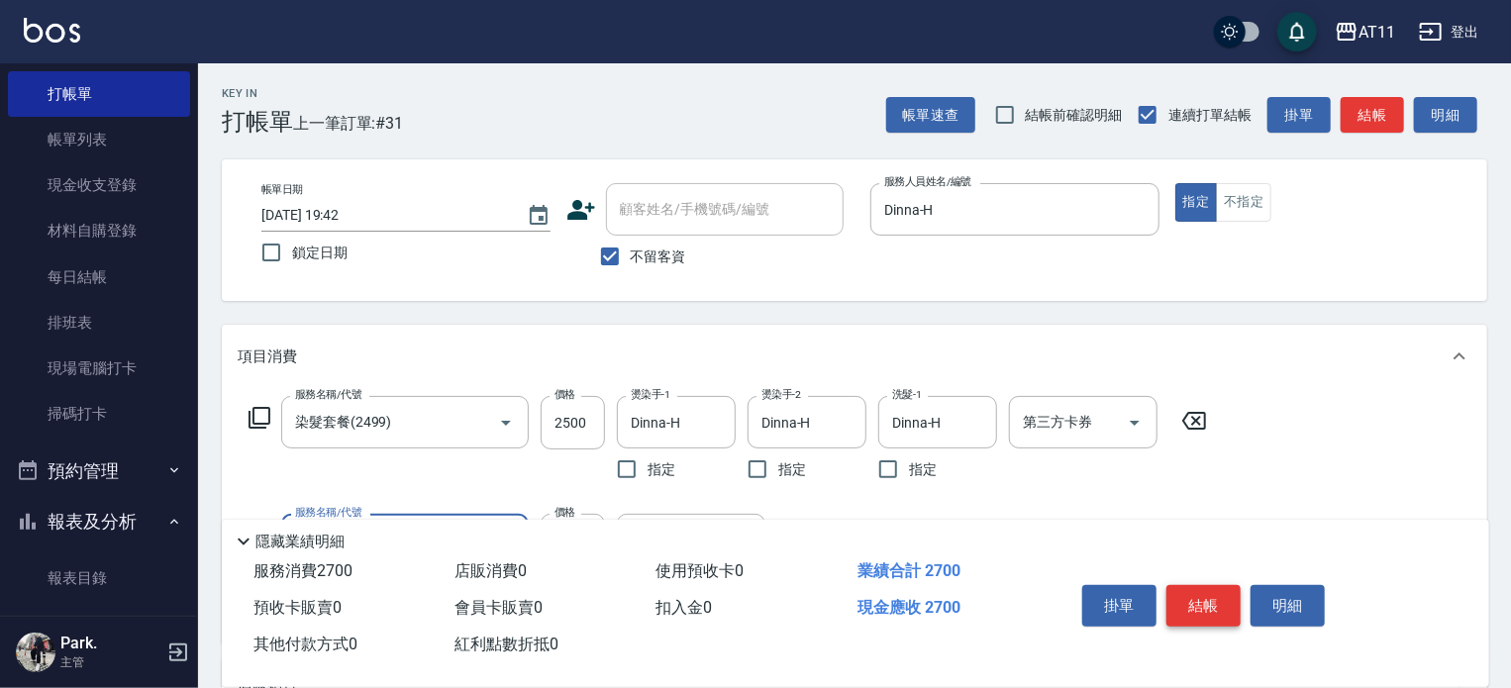
type input "染髮加長度(1200)"
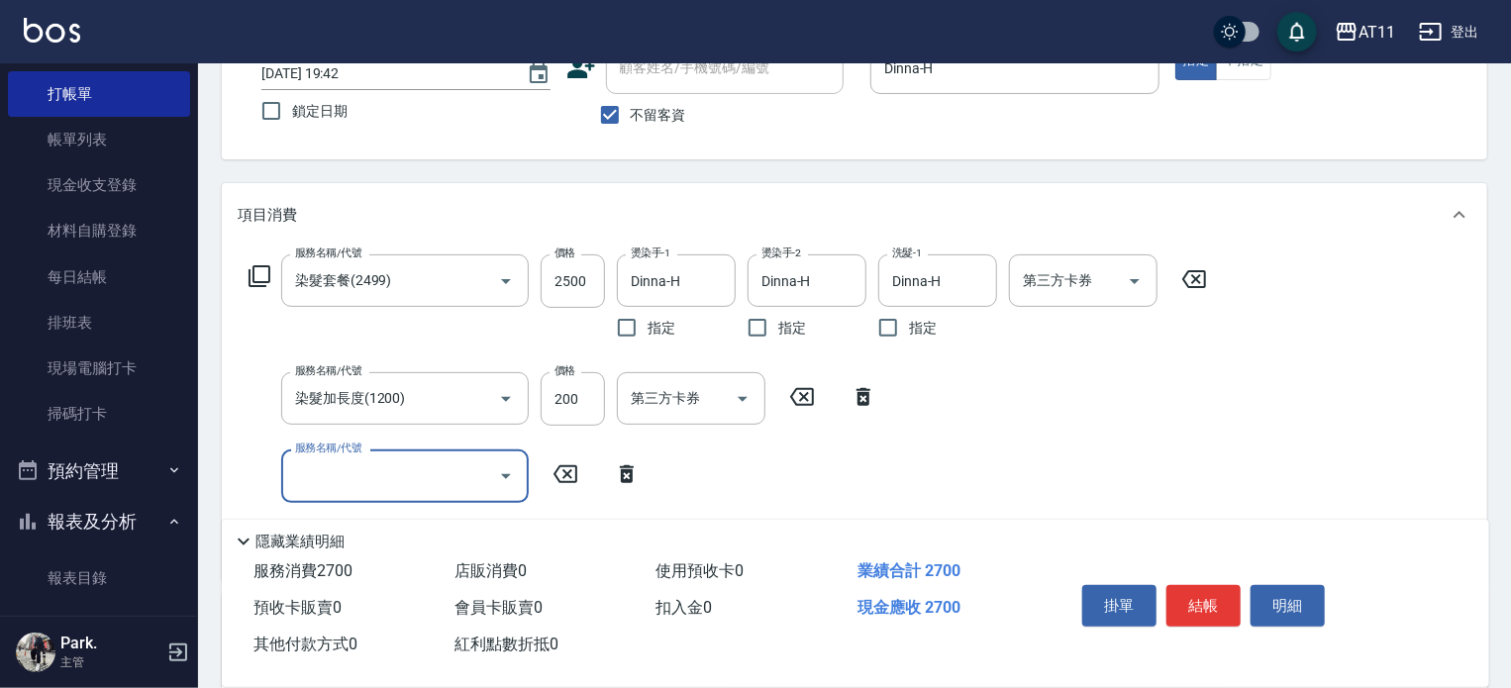
scroll to position [0, 0]
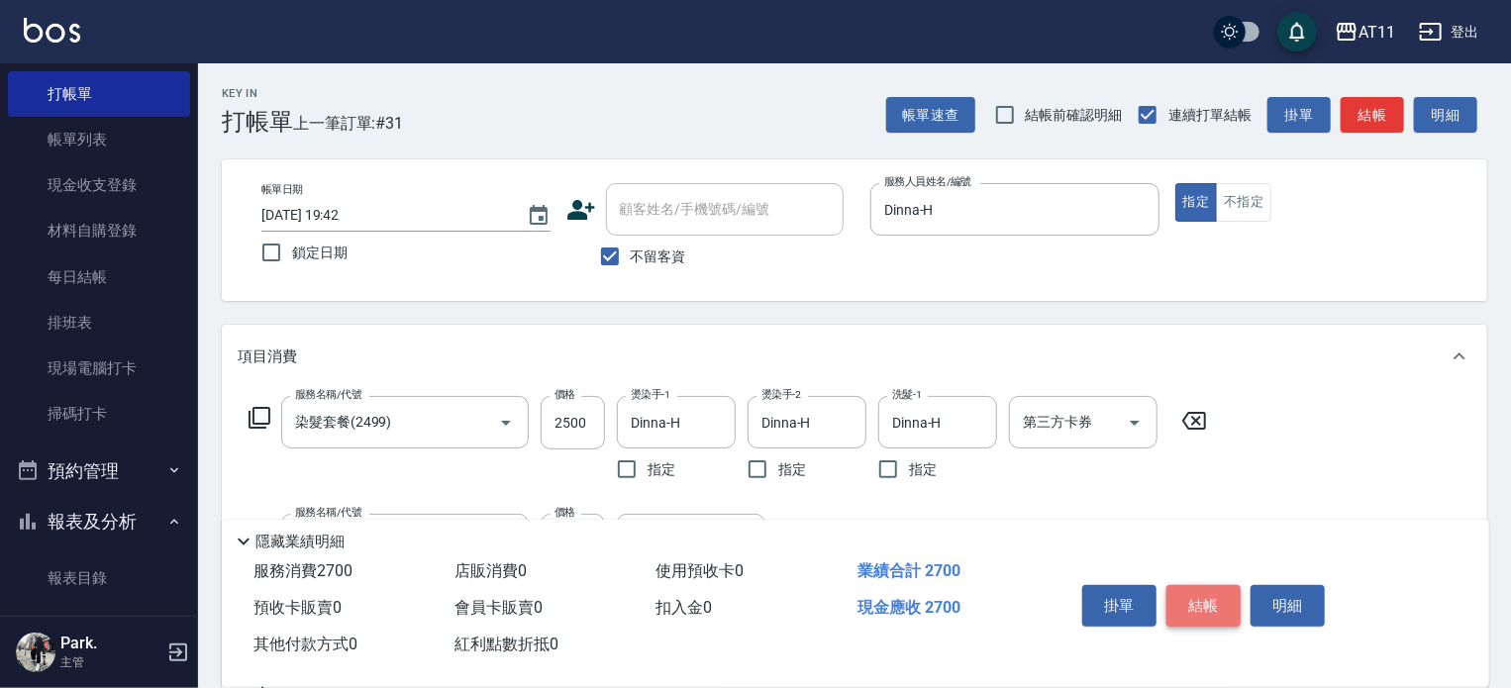
drag, startPoint x: 1222, startPoint y: 607, endPoint x: 1169, endPoint y: 560, distance: 70.1
click at [1220, 606] on button "結帳" at bounding box center [1203, 606] width 74 height 42
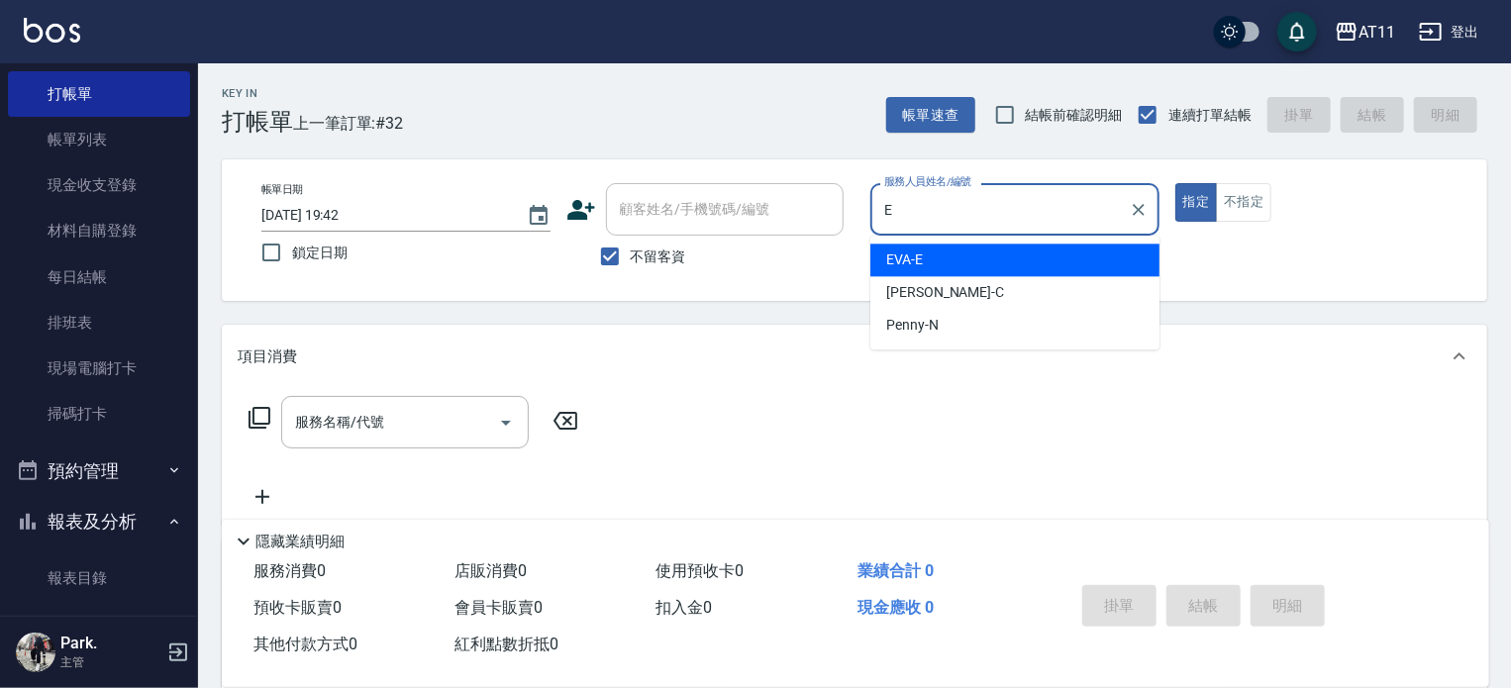
type input "EVA-E"
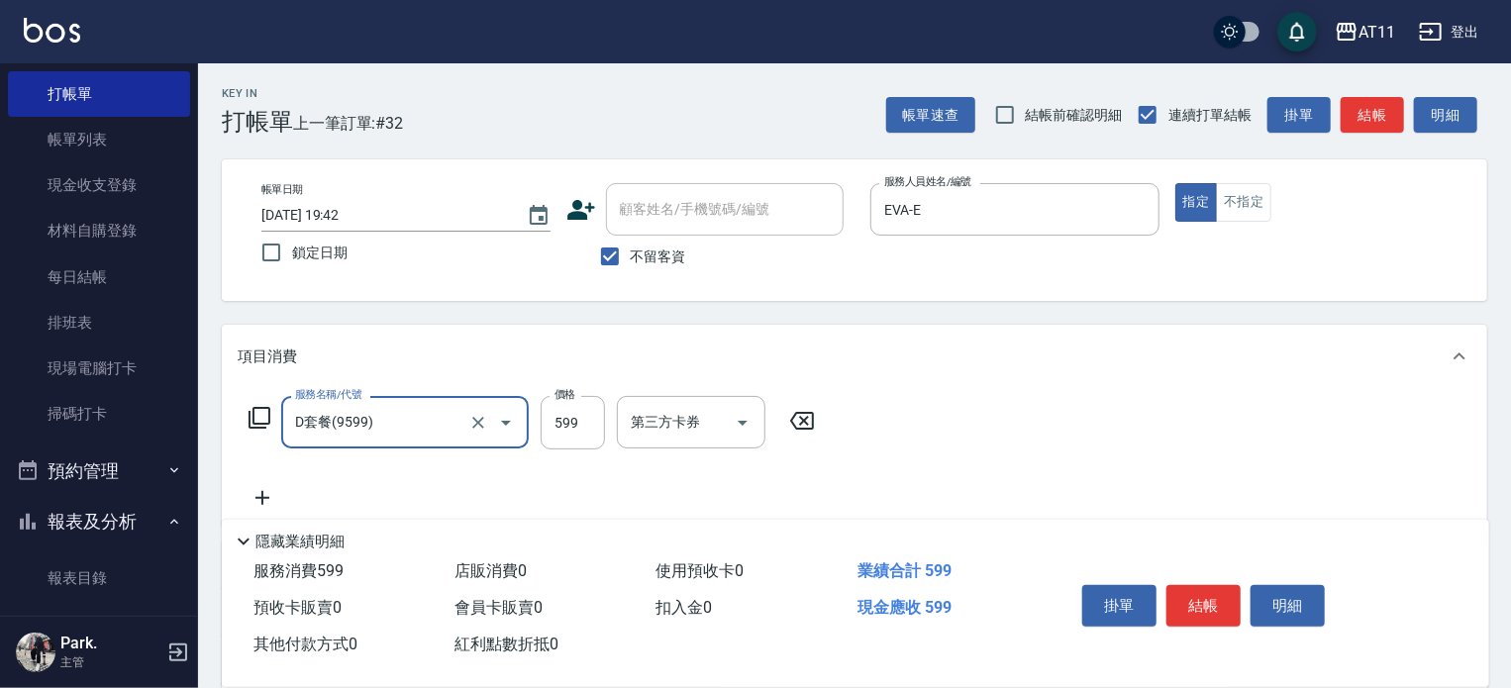
type input "D套餐(9599)"
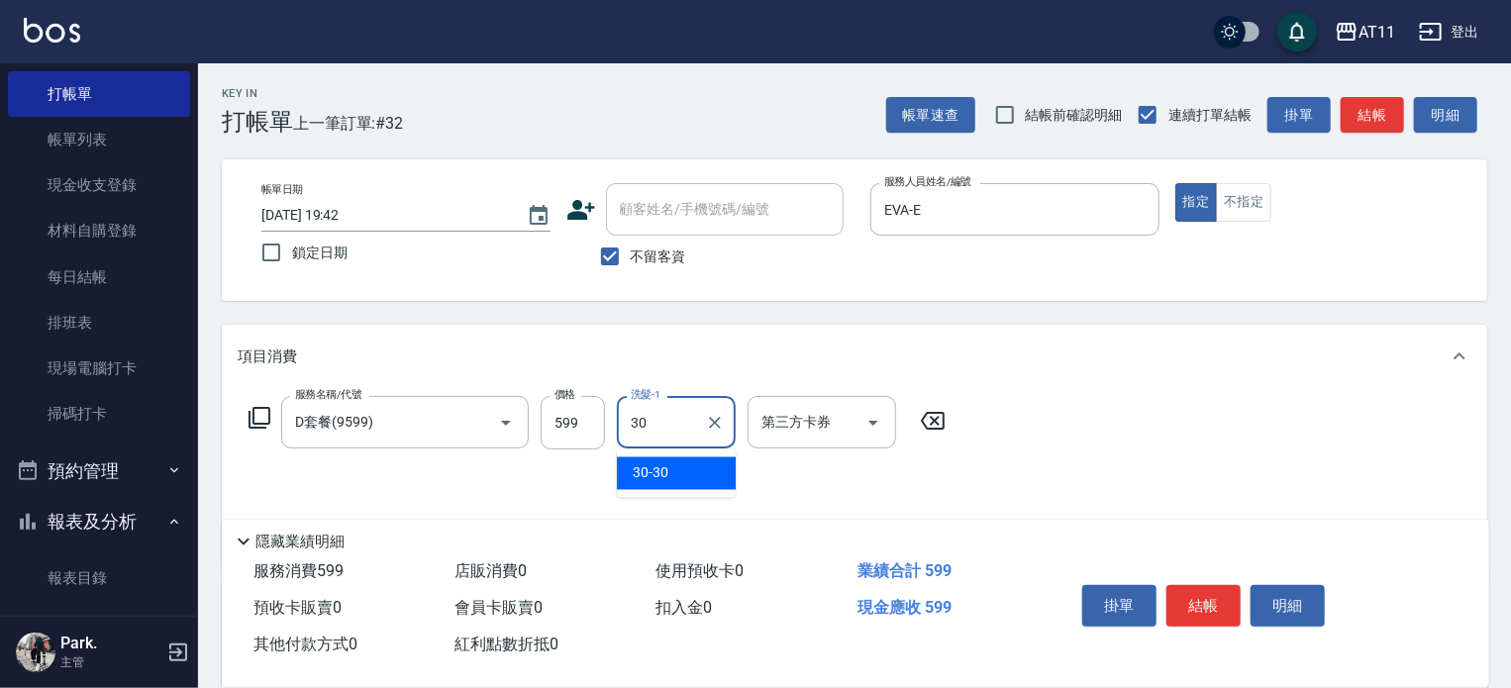
type input "30-30"
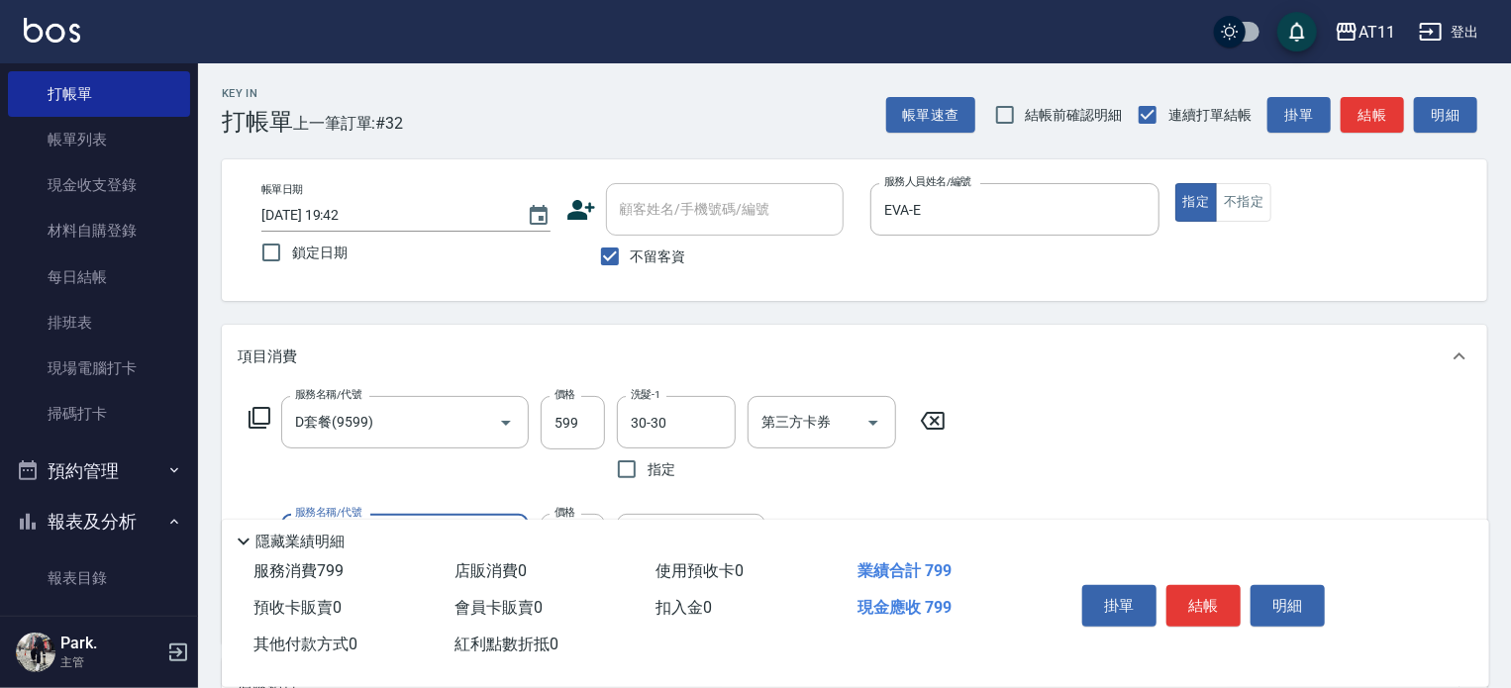
type input "剪髮(200)"
type input "100"
click at [1217, 613] on button "結帳" at bounding box center [1203, 606] width 74 height 42
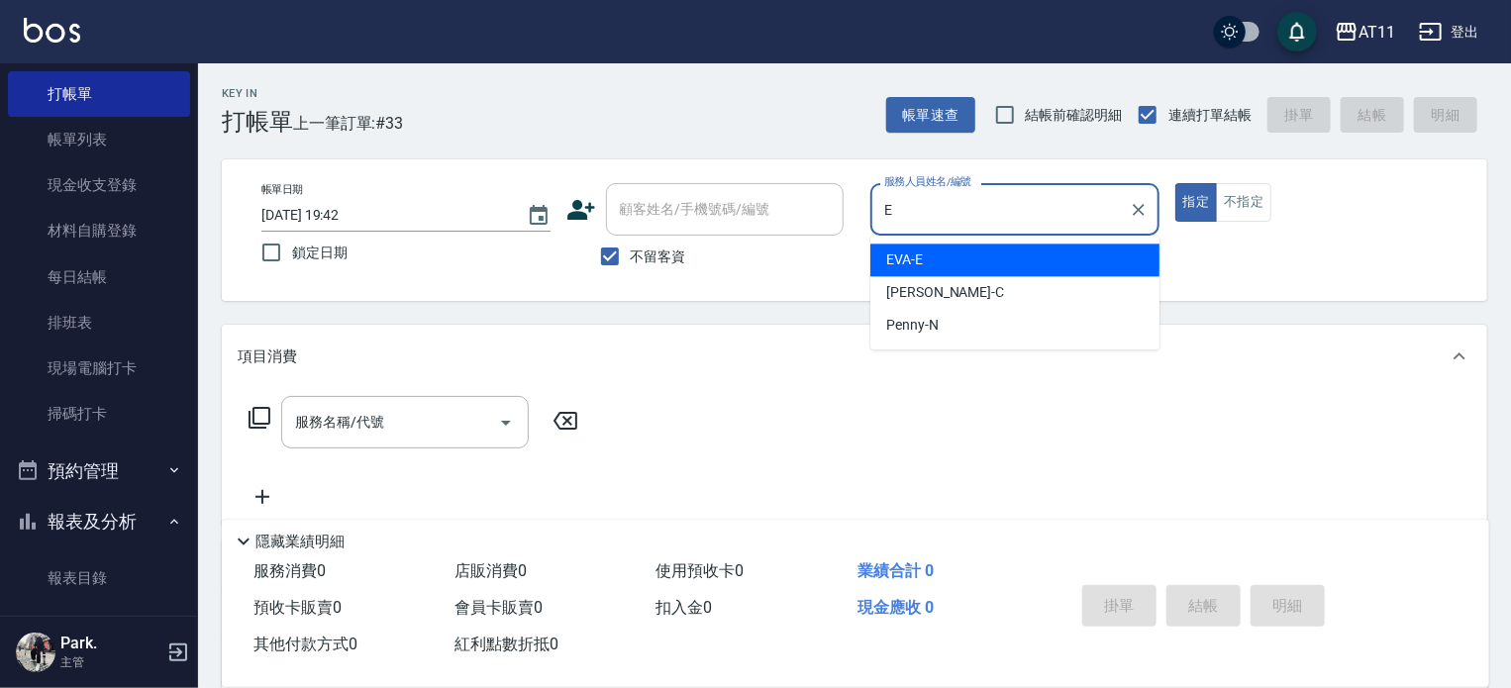
type input "EVA-E"
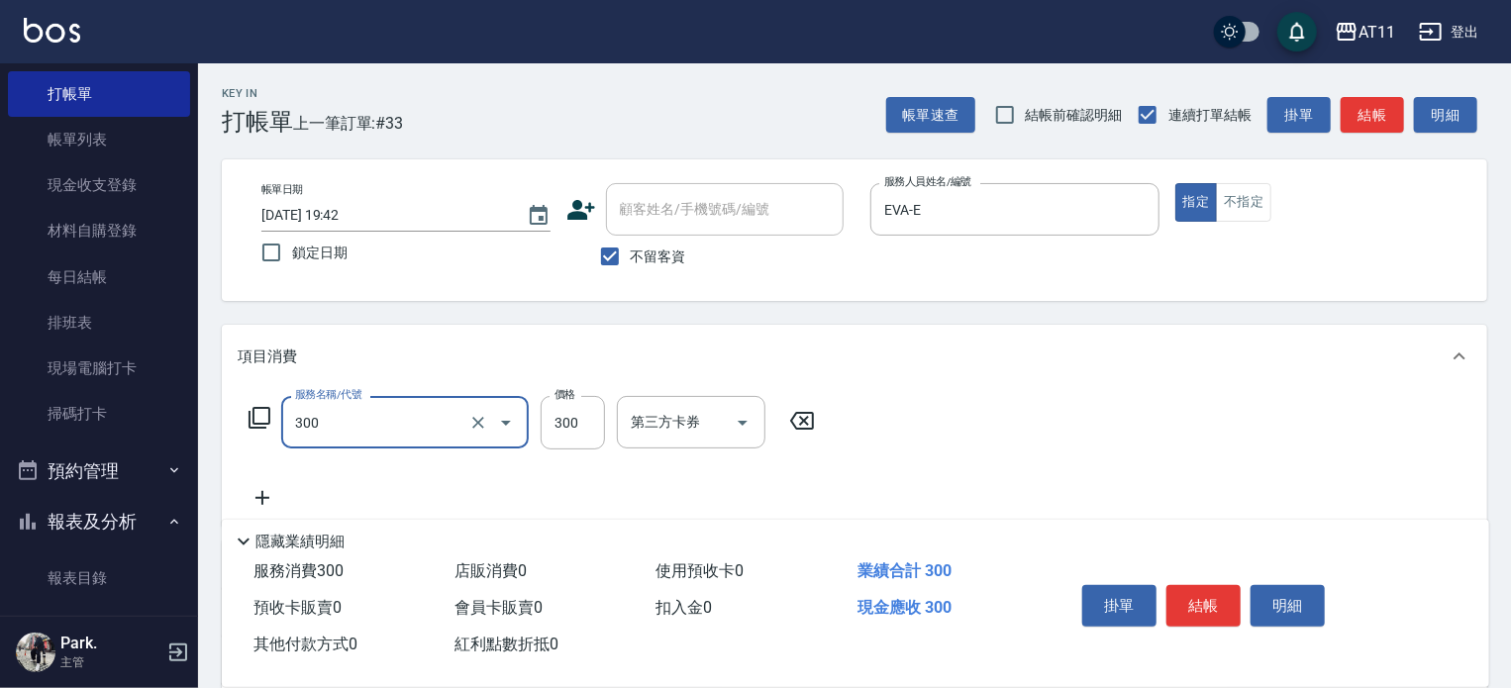
type input "A級剪髮(300)"
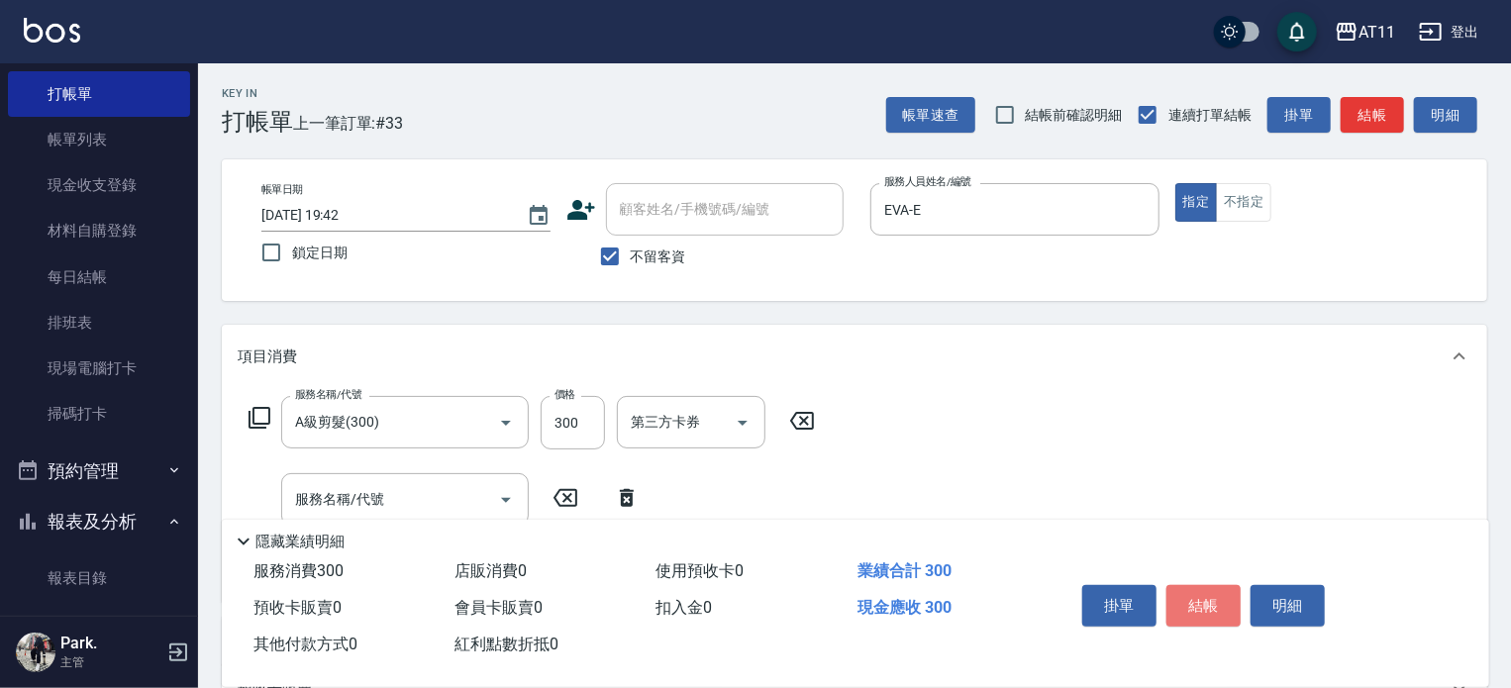
click at [1217, 607] on button "結帳" at bounding box center [1203, 606] width 74 height 42
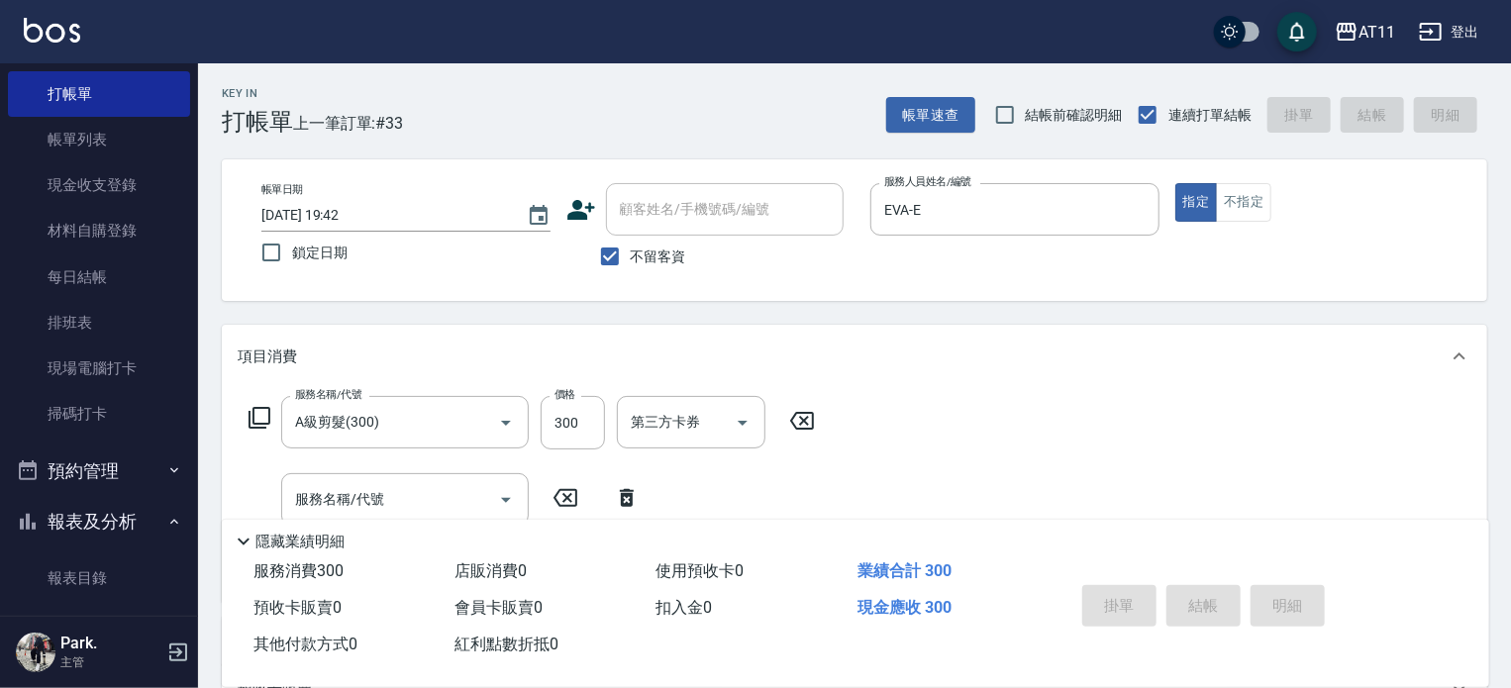
type input "[DATE] 19:43"
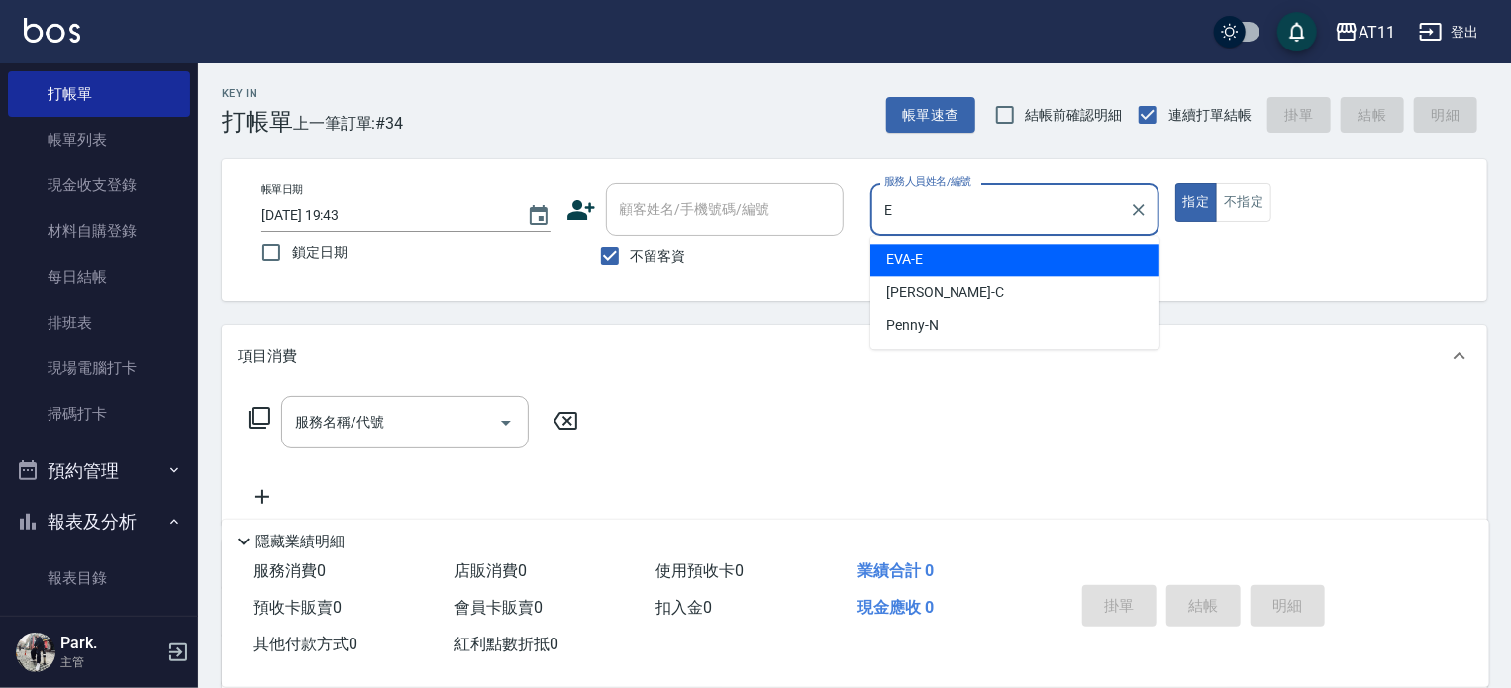
type input "EVA-E"
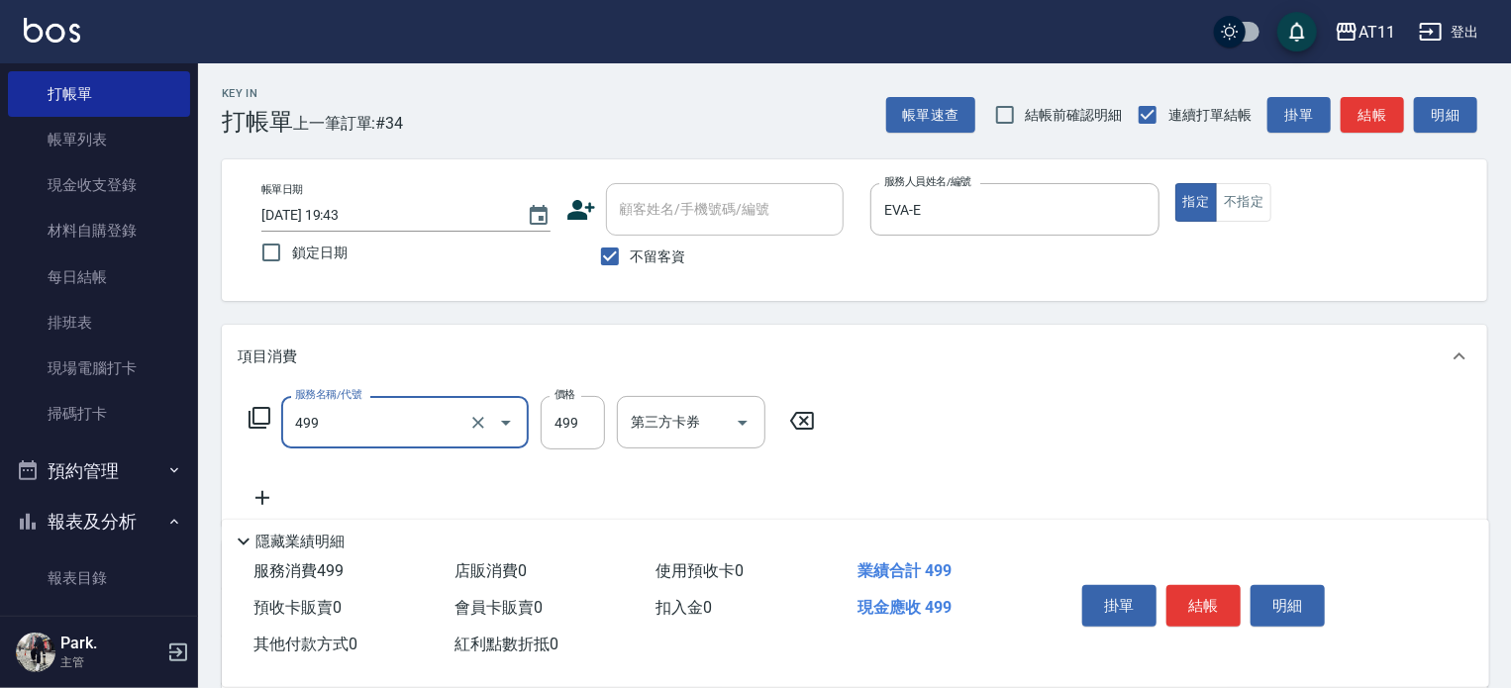
type input "SPA499(499)"
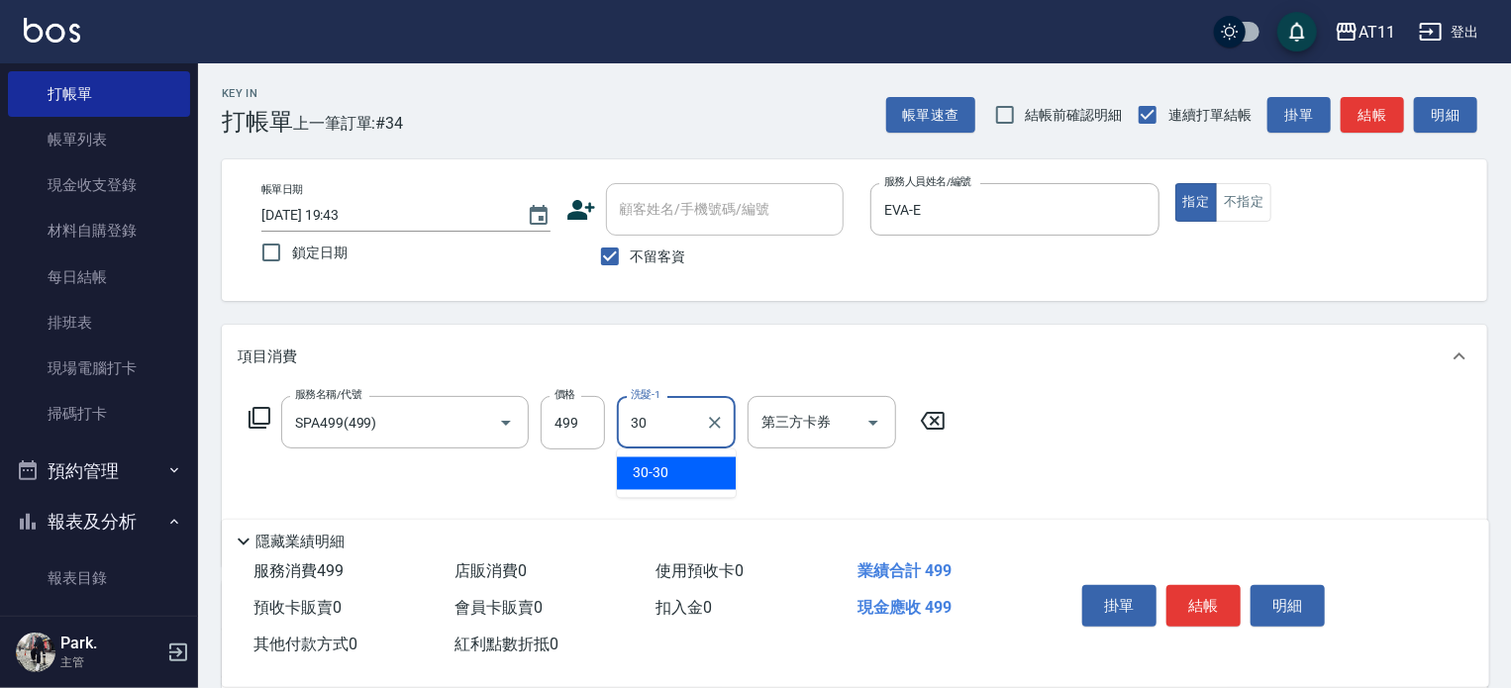
type input "30-30"
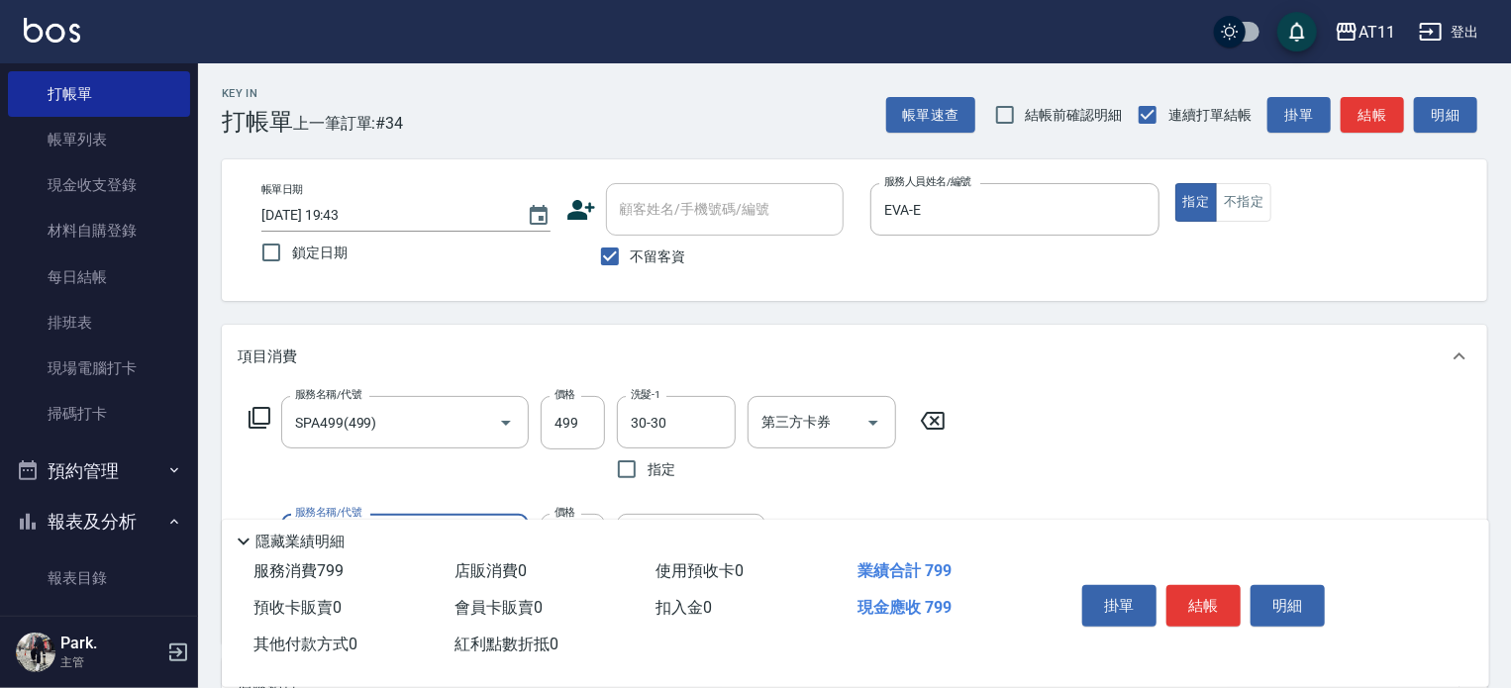
type input "A級剪髮(300)"
drag, startPoint x: 1204, startPoint y: 597, endPoint x: 1164, endPoint y: 569, distance: 48.3
click at [1200, 594] on button "結帳" at bounding box center [1203, 606] width 74 height 42
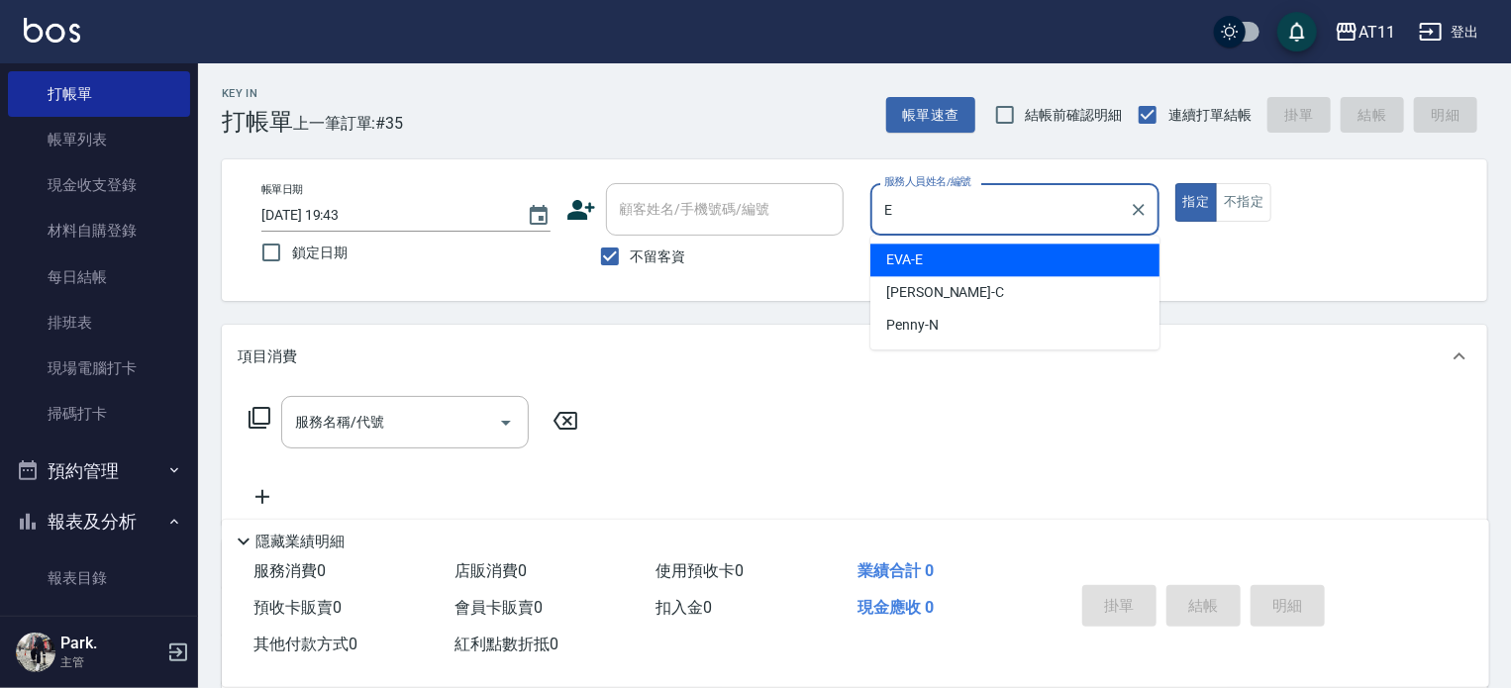
type input "EVA-E"
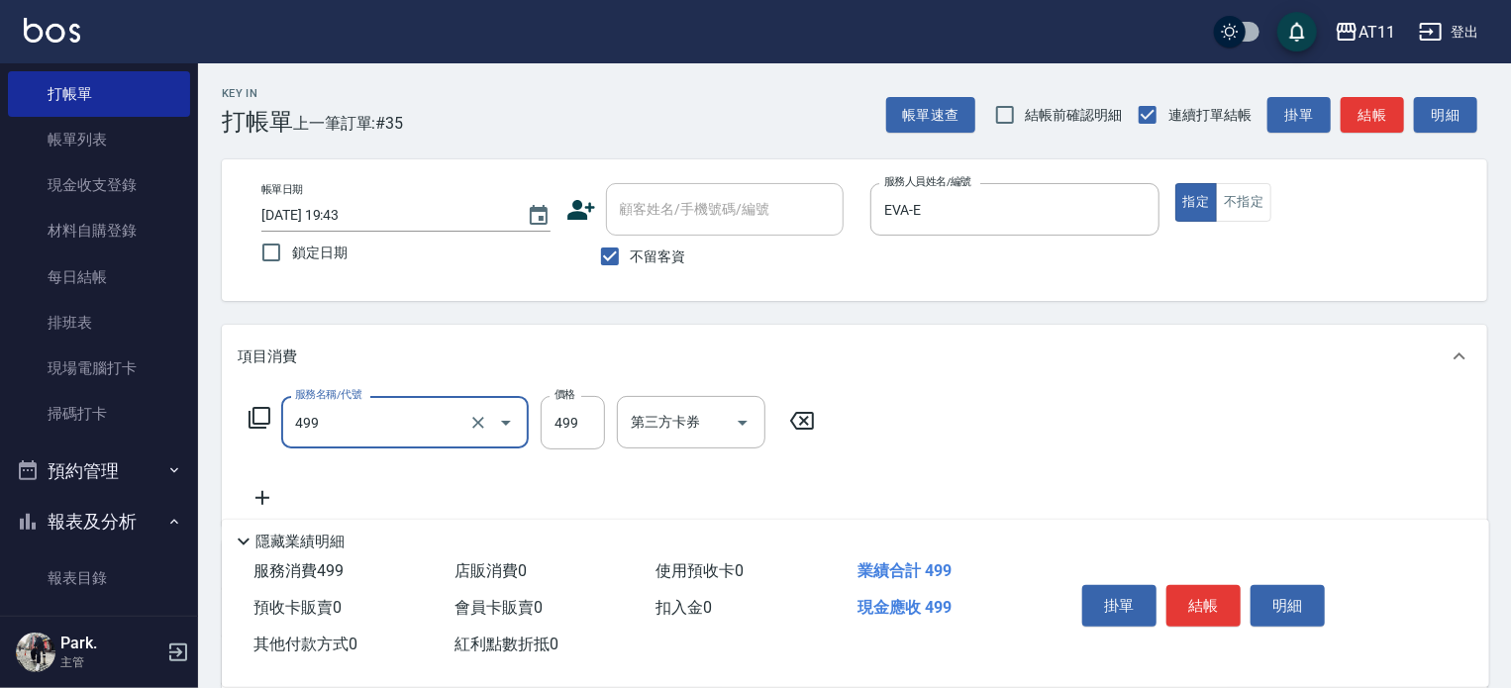
type input "SPA499(499)"
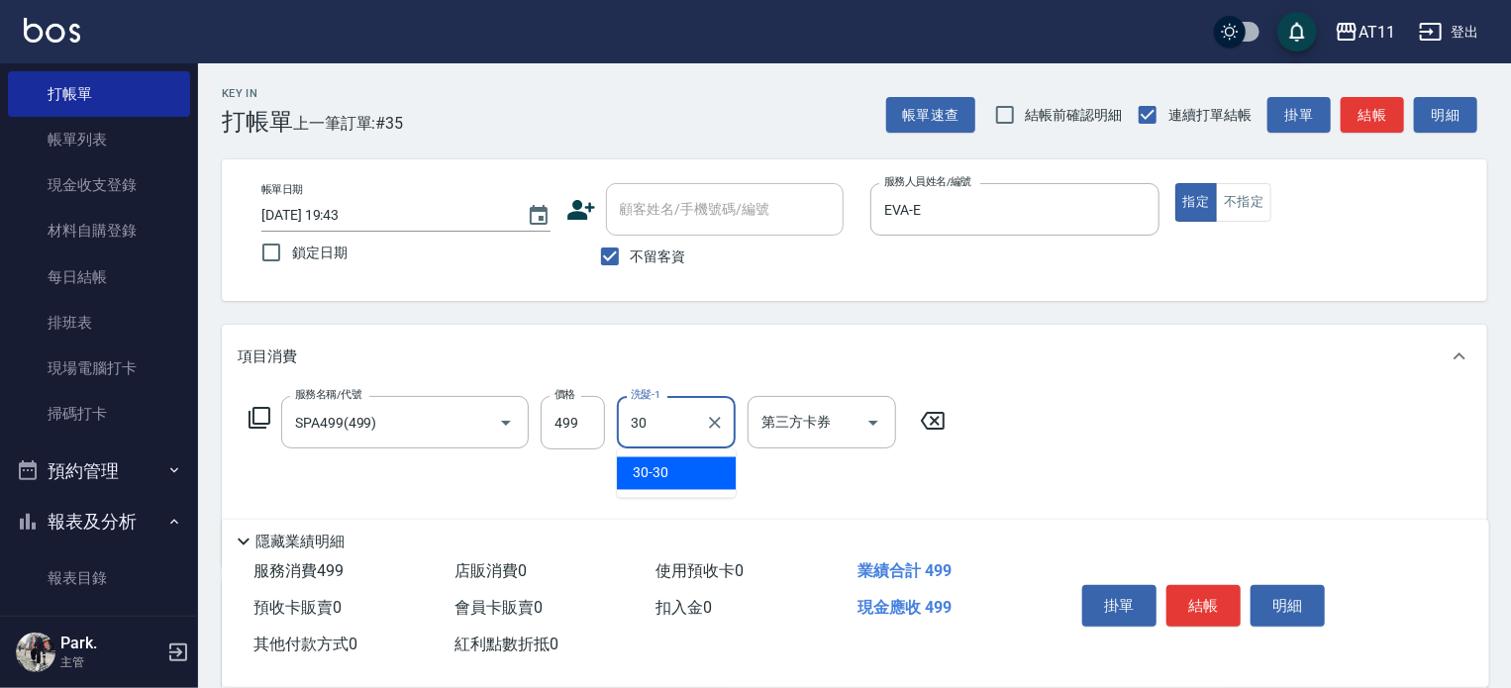
type input "30-30"
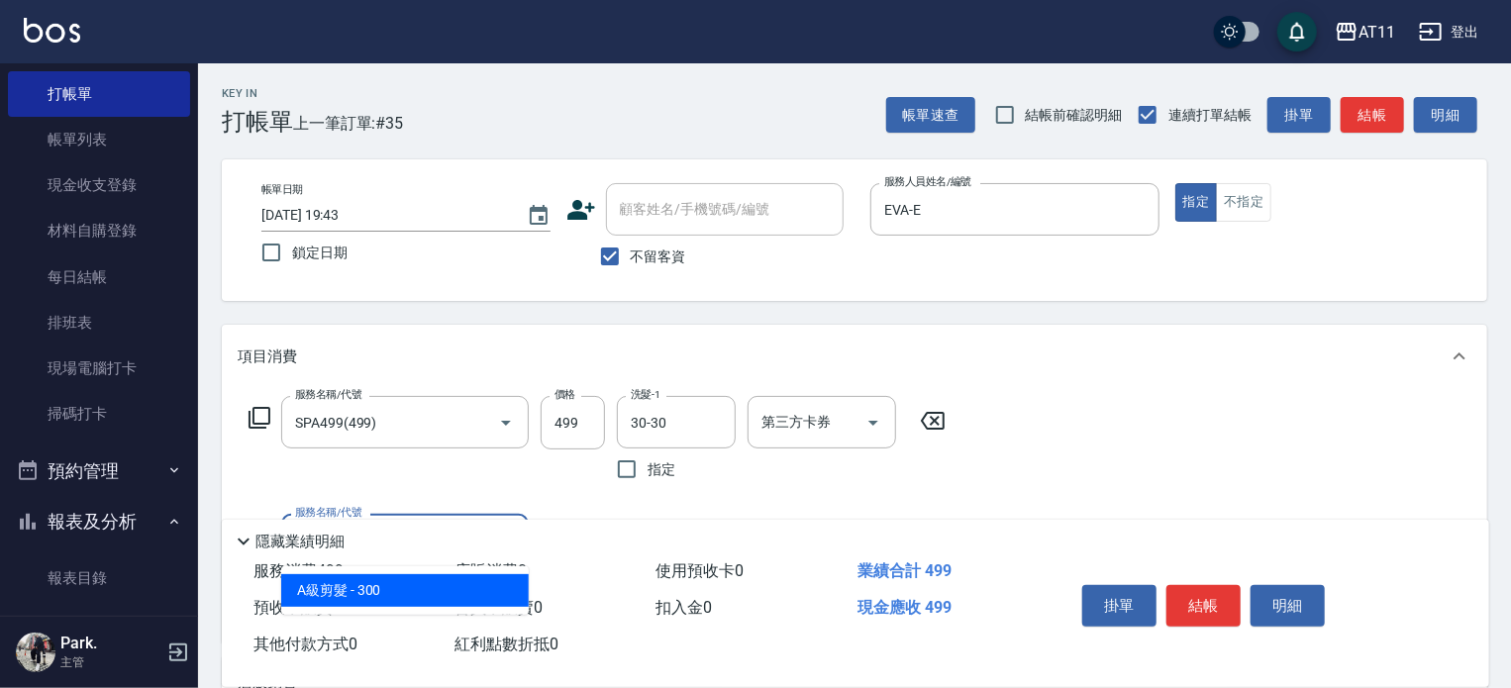
type input "A級剪髮(300)"
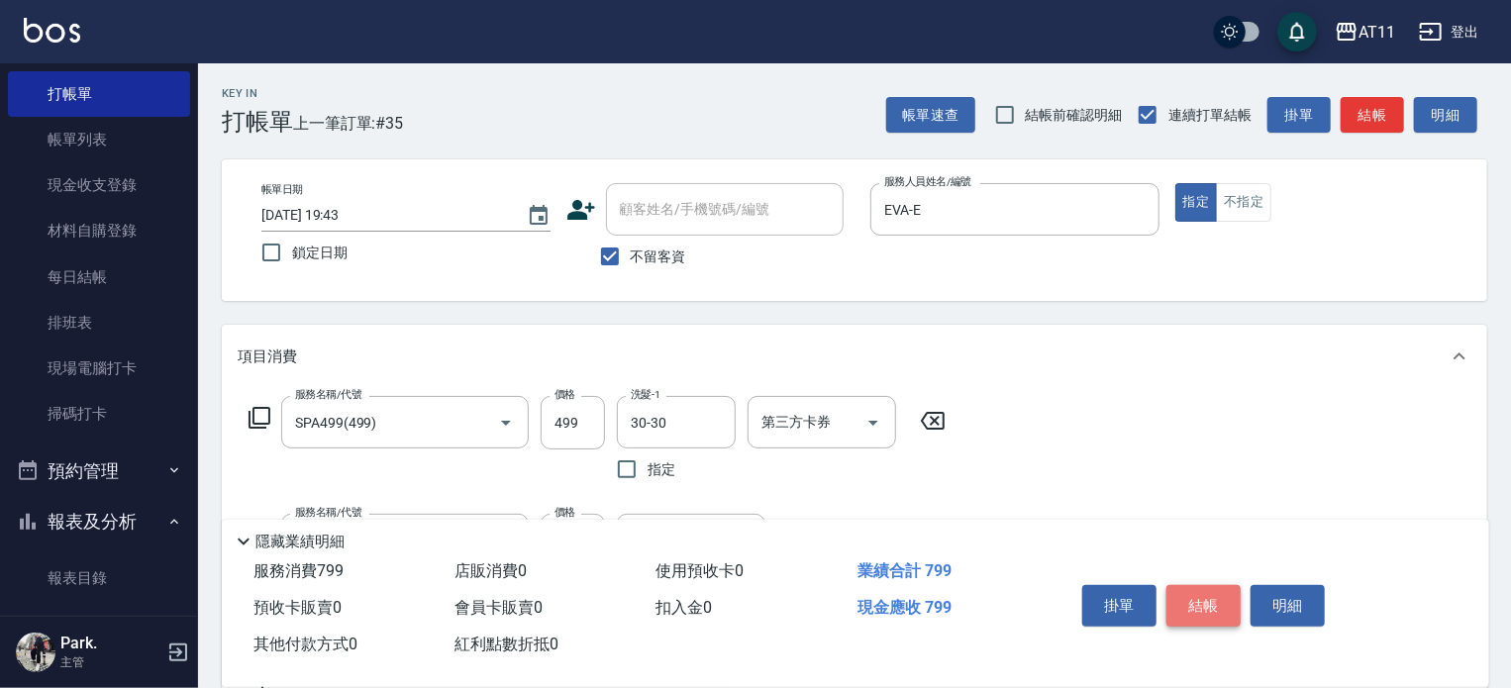
click at [1214, 603] on button "結帳" at bounding box center [1203, 606] width 74 height 42
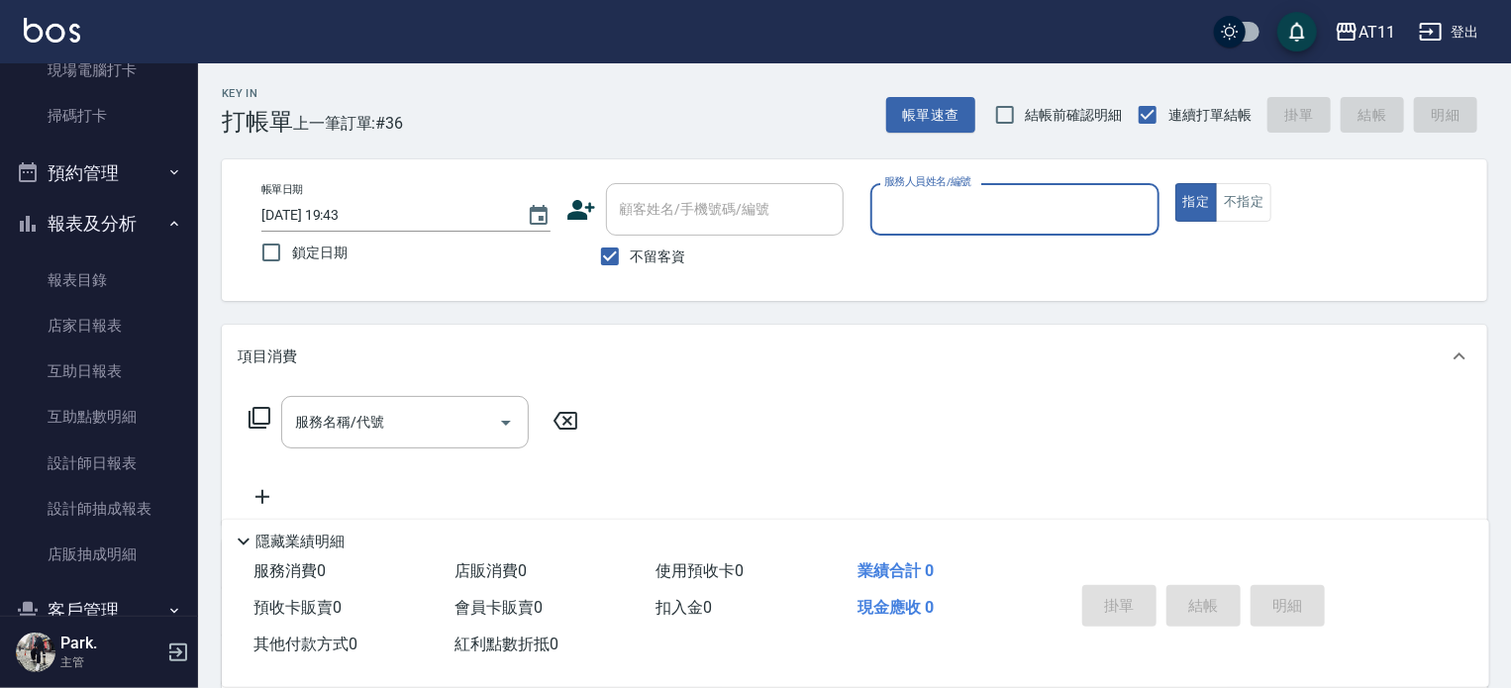
scroll to position [554, 0]
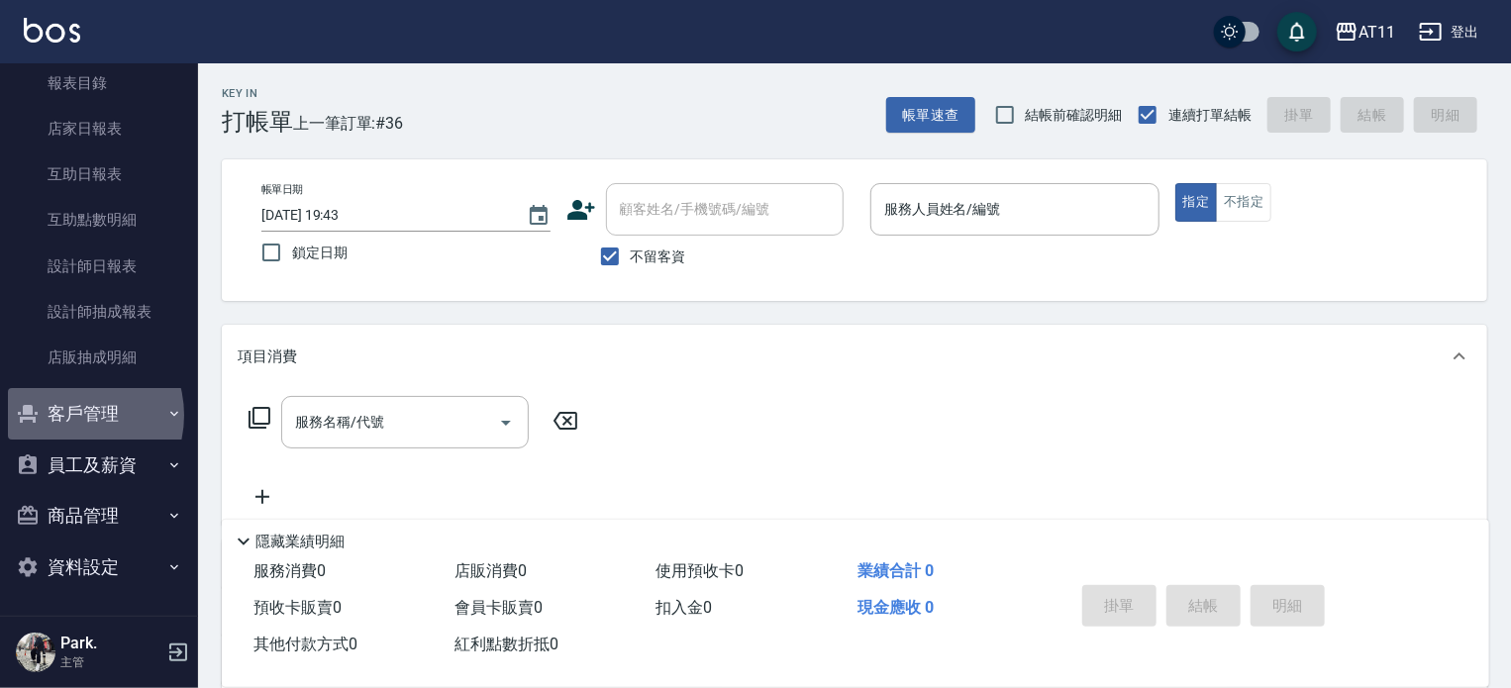
click at [71, 415] on button "客戶管理" at bounding box center [99, 413] width 182 height 51
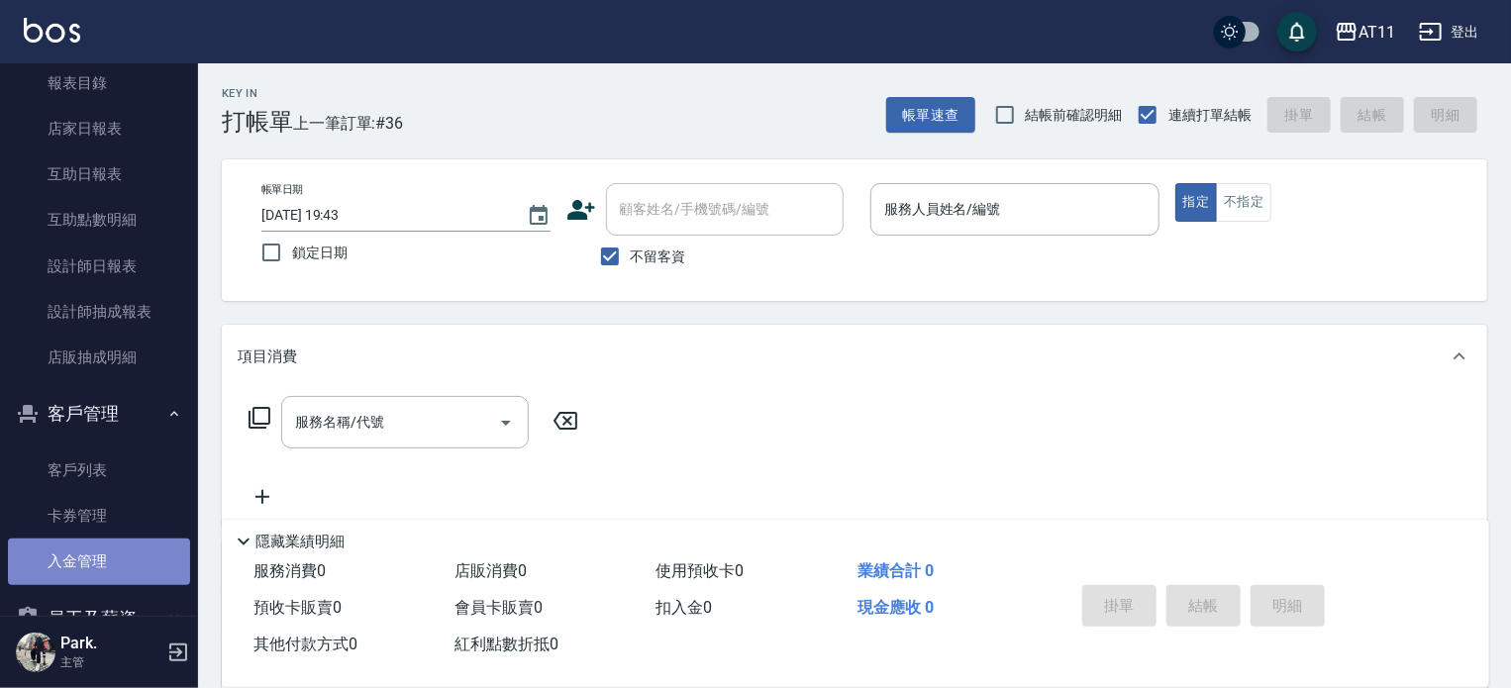
click at [111, 545] on link "入金管理" at bounding box center [99, 562] width 182 height 46
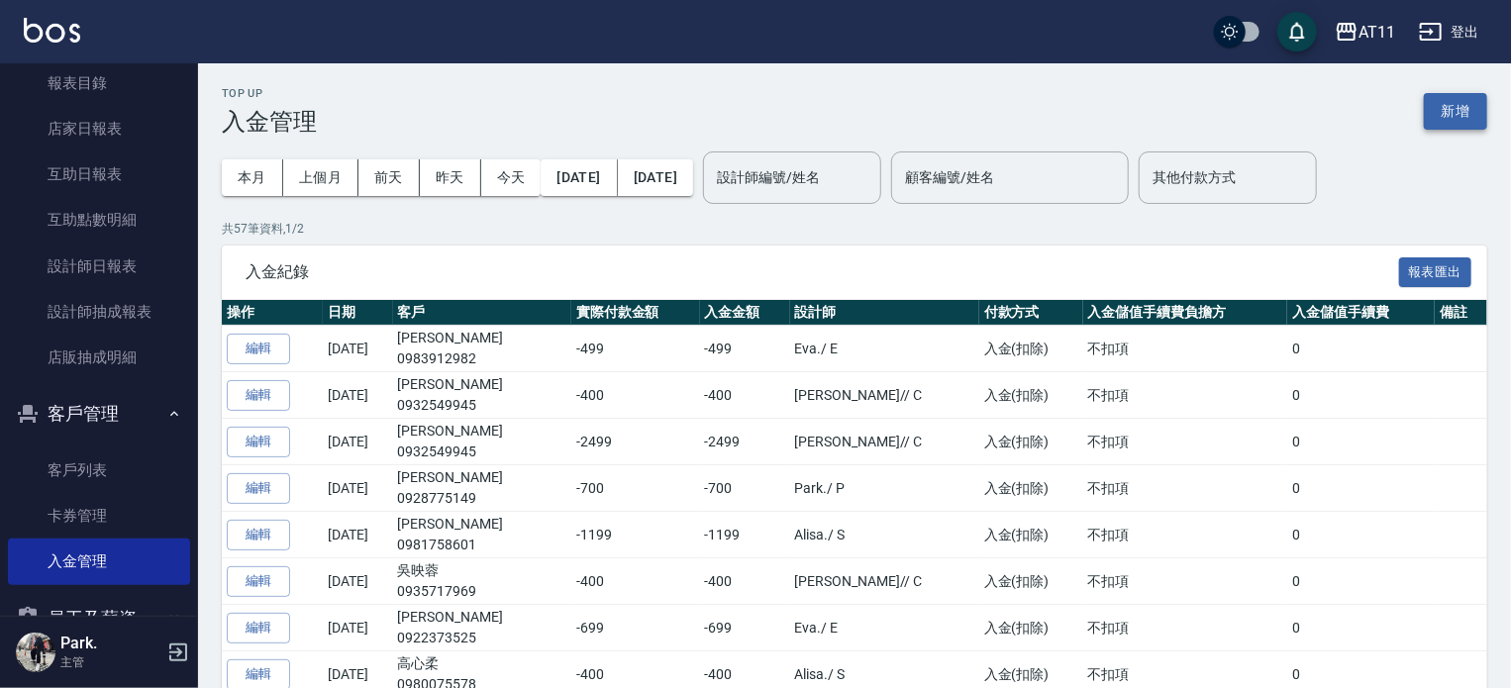
click at [1457, 118] on button "新增" at bounding box center [1455, 111] width 63 height 37
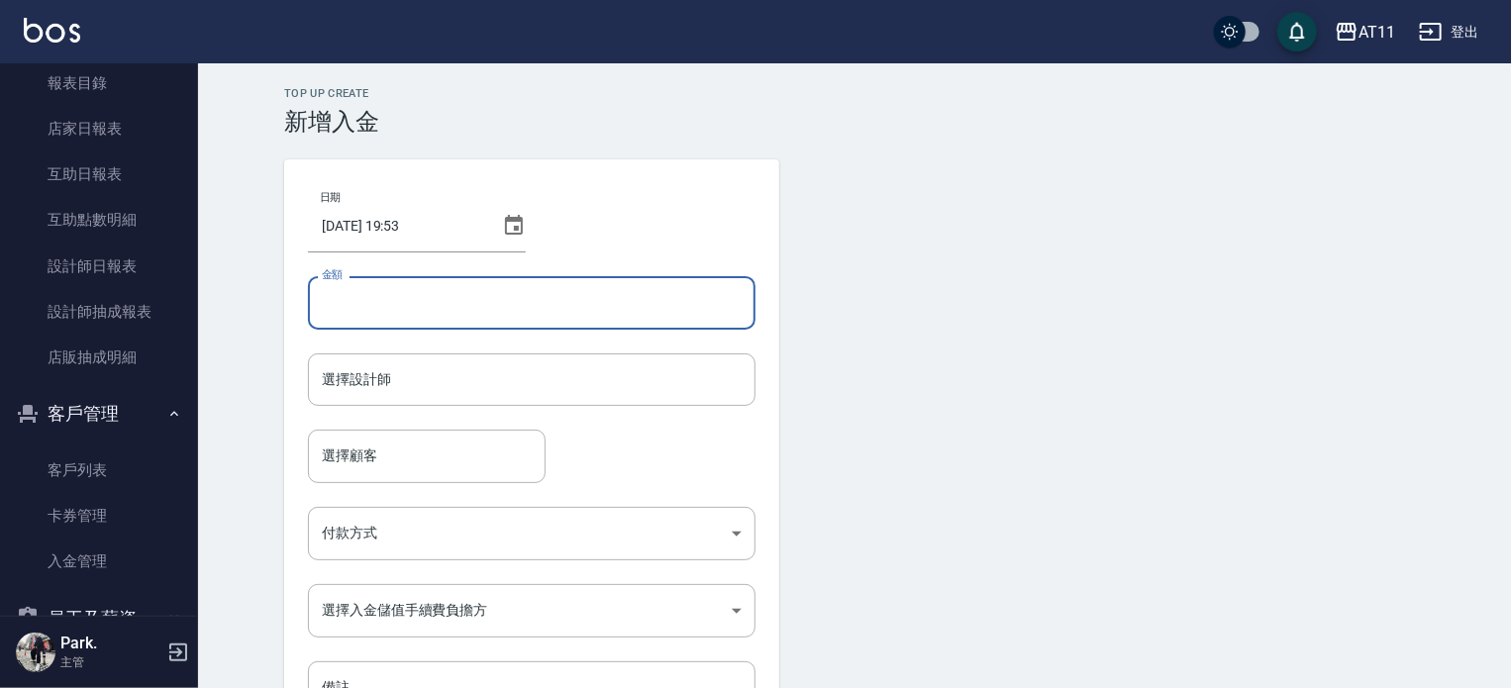
click at [412, 288] on input "金額" at bounding box center [531, 302] width 447 height 53
type input "-200"
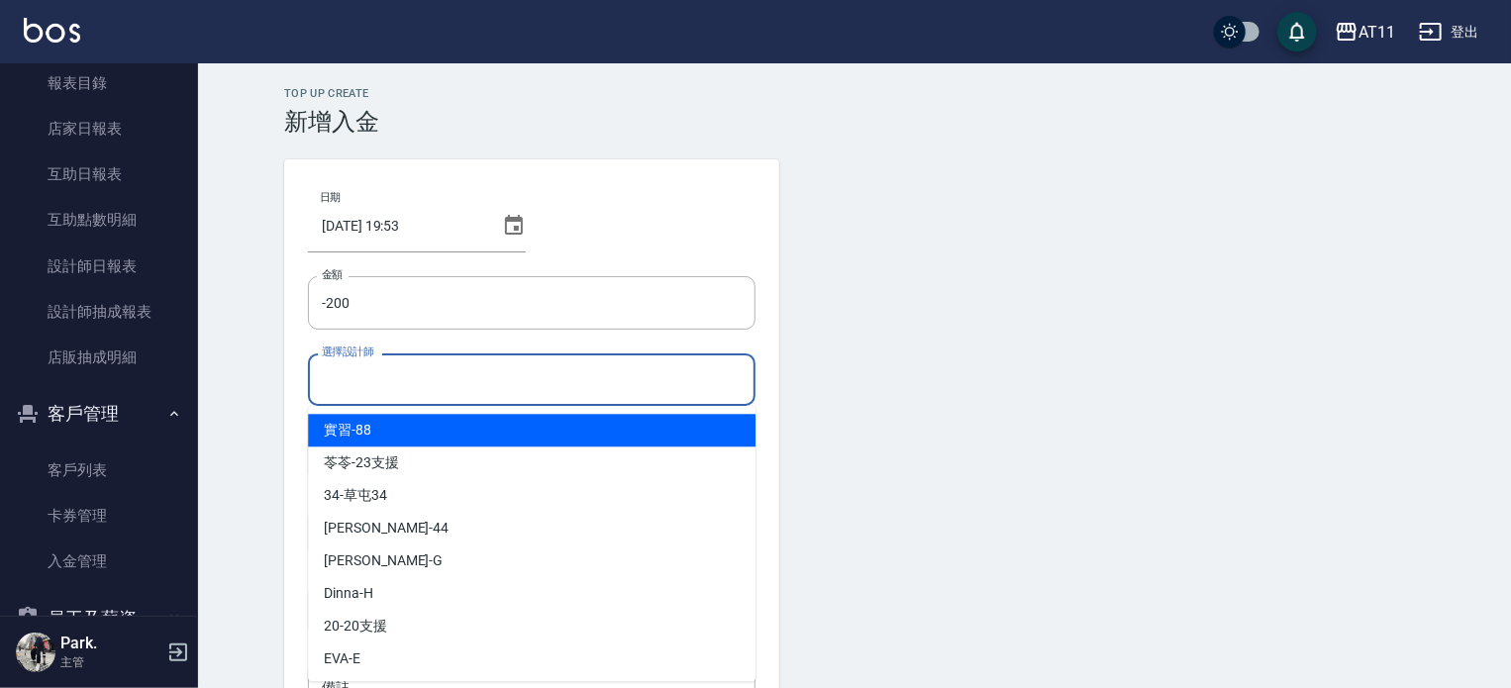
click at [475, 386] on input "選擇設計師" at bounding box center [532, 379] width 430 height 35
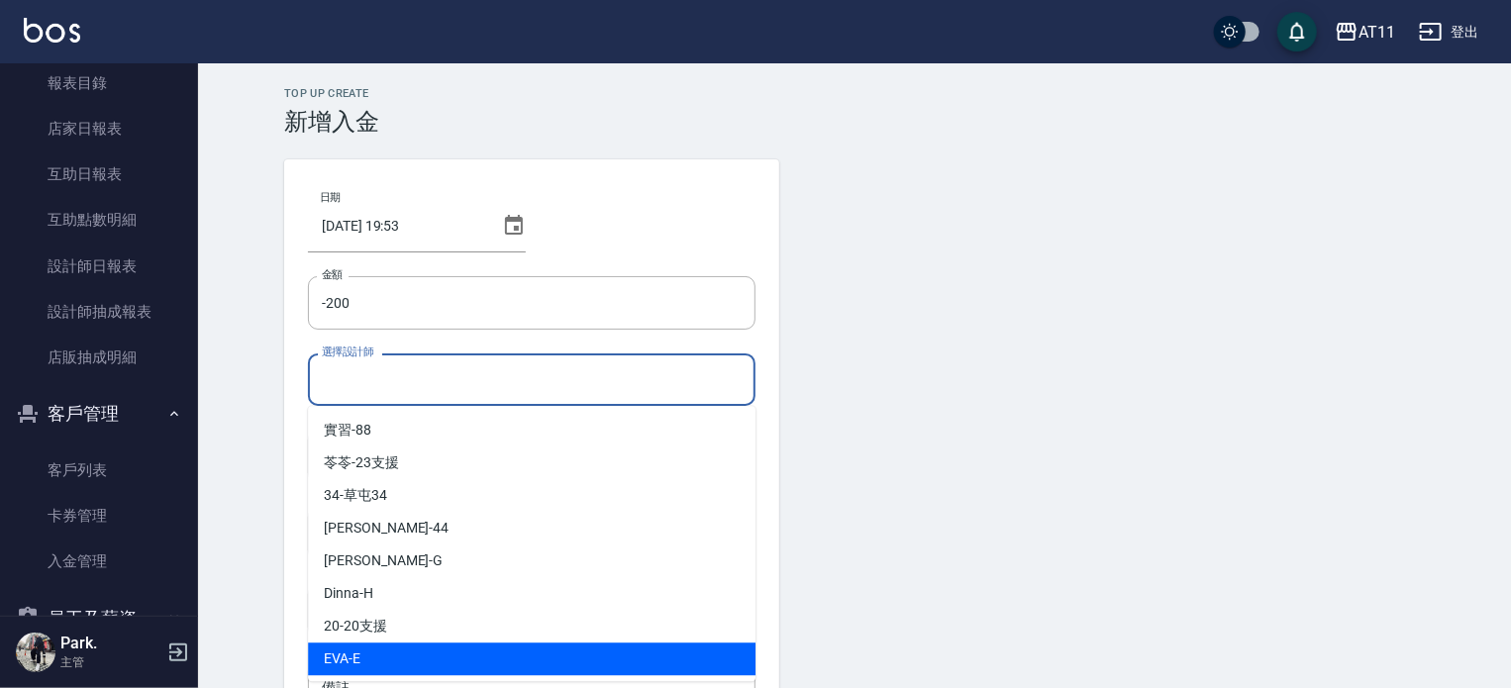
click at [596, 657] on div "[PERSON_NAME] -E" at bounding box center [531, 658] width 447 height 33
type input "EVA-E"
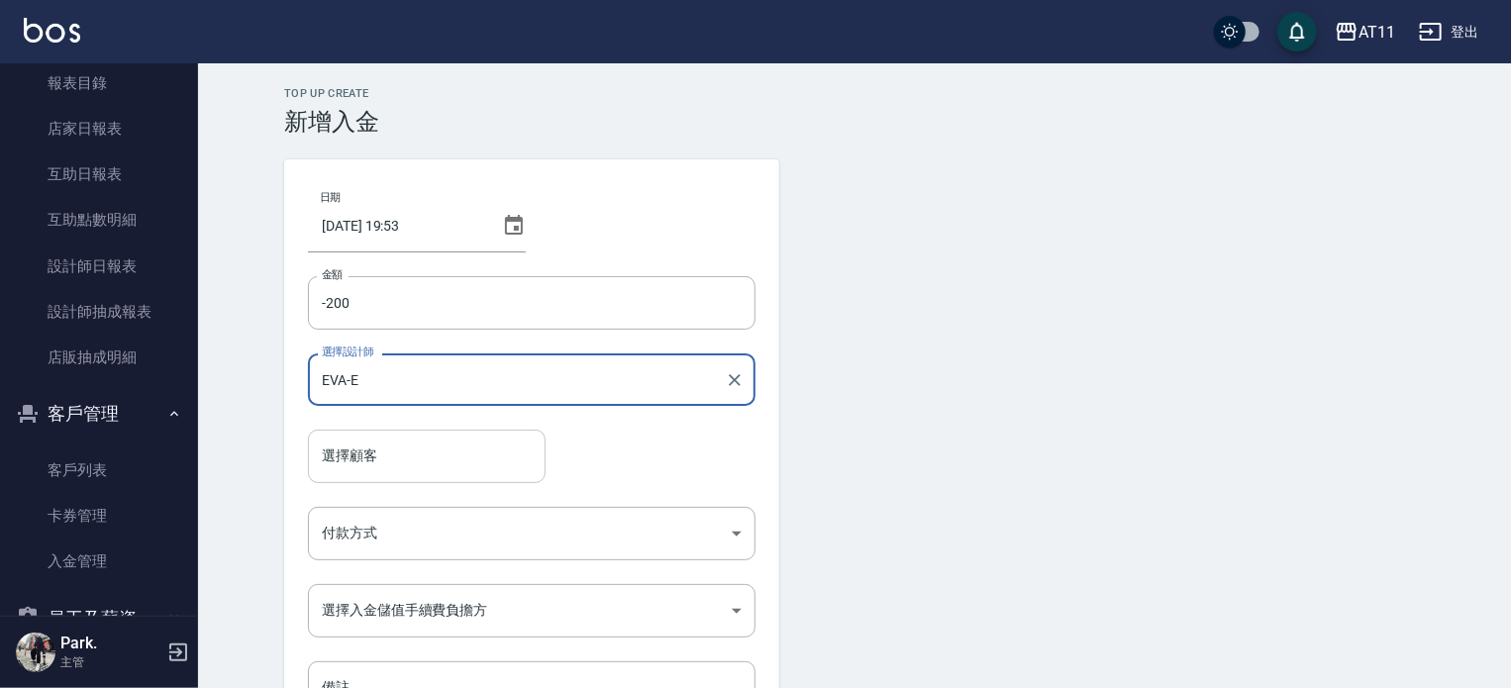
click at [445, 478] on div "選擇顧客" at bounding box center [427, 456] width 238 height 52
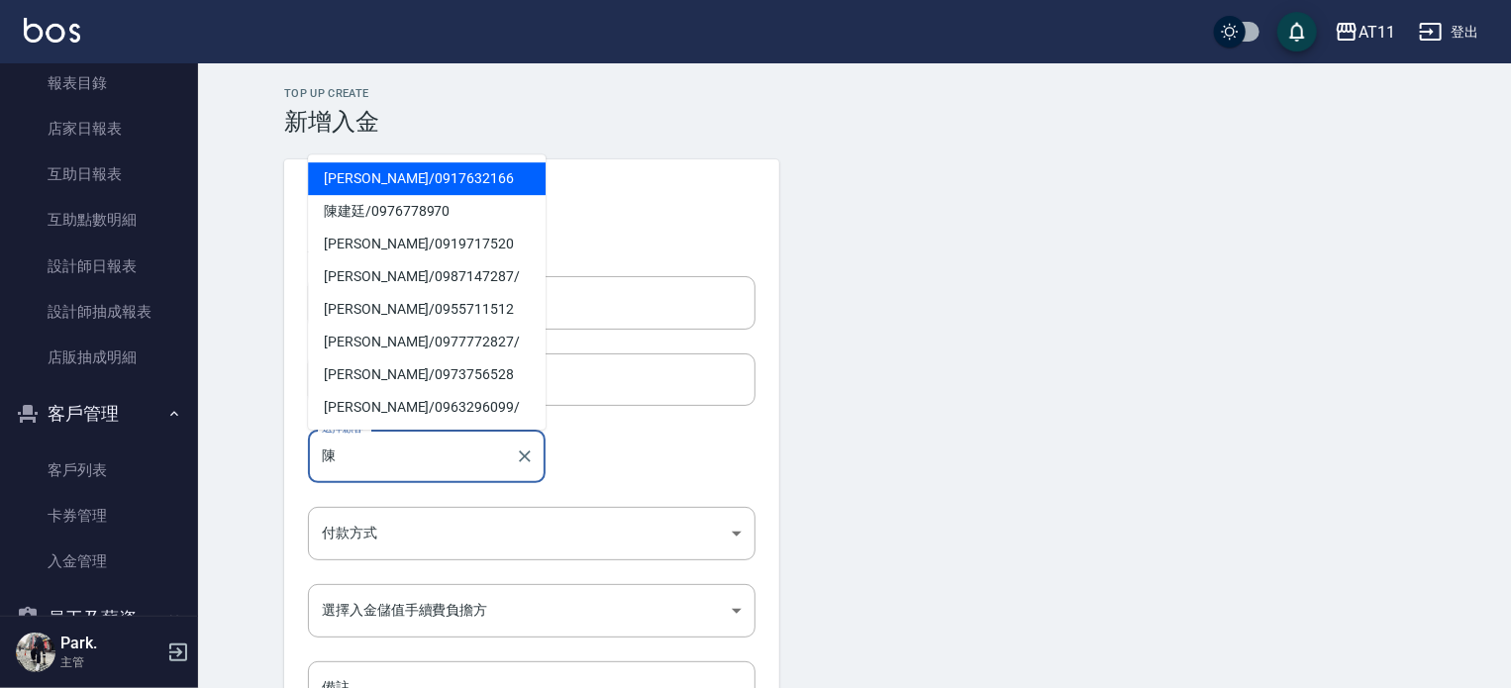
click at [450, 173] on span "[PERSON_NAME]/ 0917632166" at bounding box center [427, 178] width 238 height 33
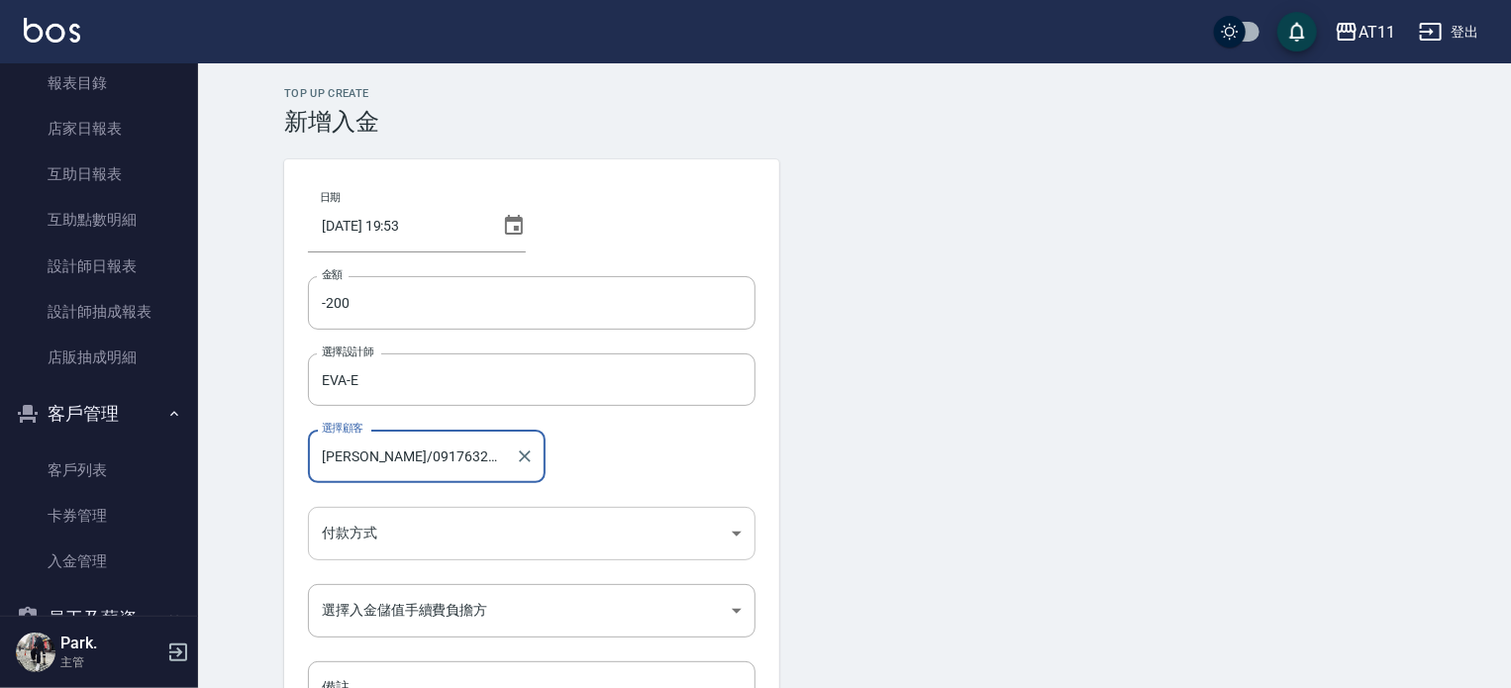
type input "[PERSON_NAME]/0917632166"
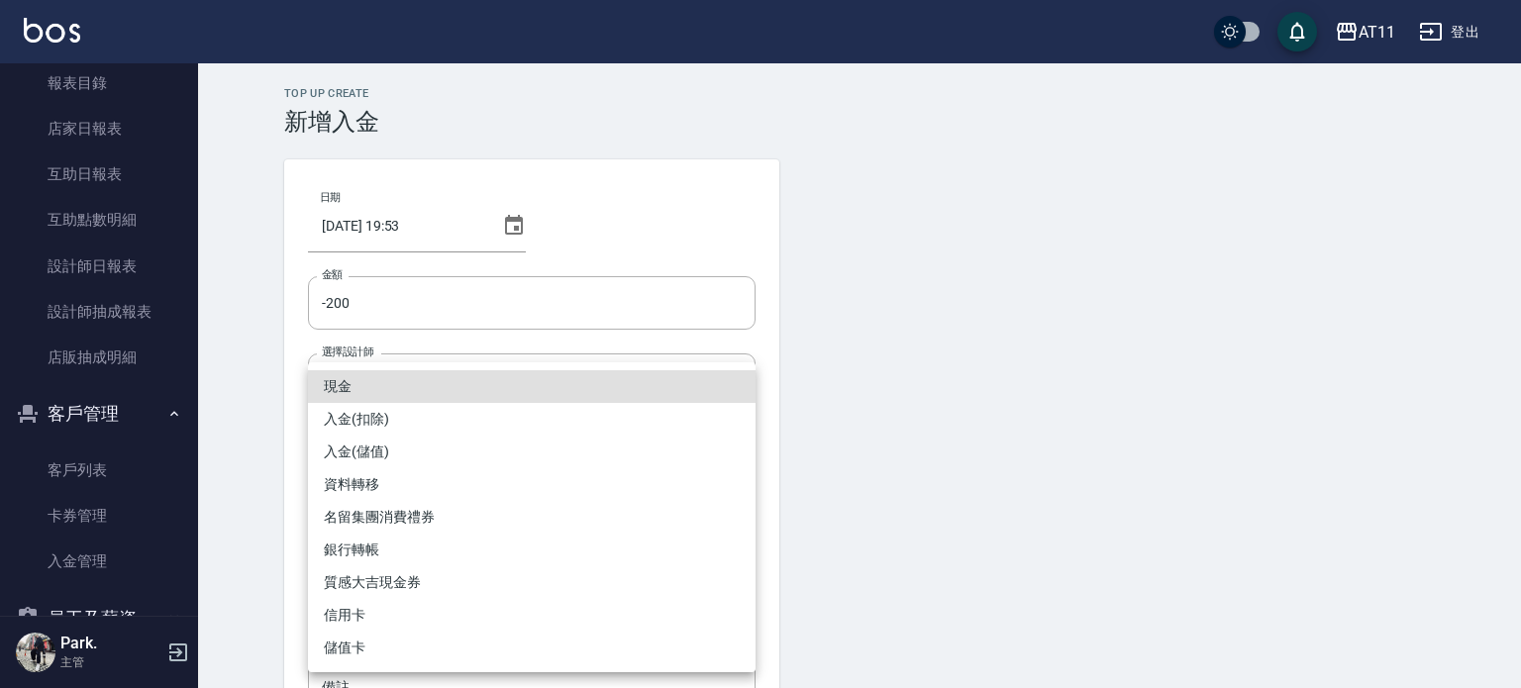
click at [356, 522] on body "AT11 登出 櫃檯作業 打帳單 帳單列表 現金收支登錄 材料自購登錄 每日結帳 排班表 現場電腦打卡 掃碼打卡 預約管理 預約管理 單日預約紀錄 單週預約紀…" at bounding box center [760, 411] width 1521 height 822
click at [356, 419] on li "入金(扣除)" at bounding box center [531, 419] width 447 height 33
type input "入金(扣除)"
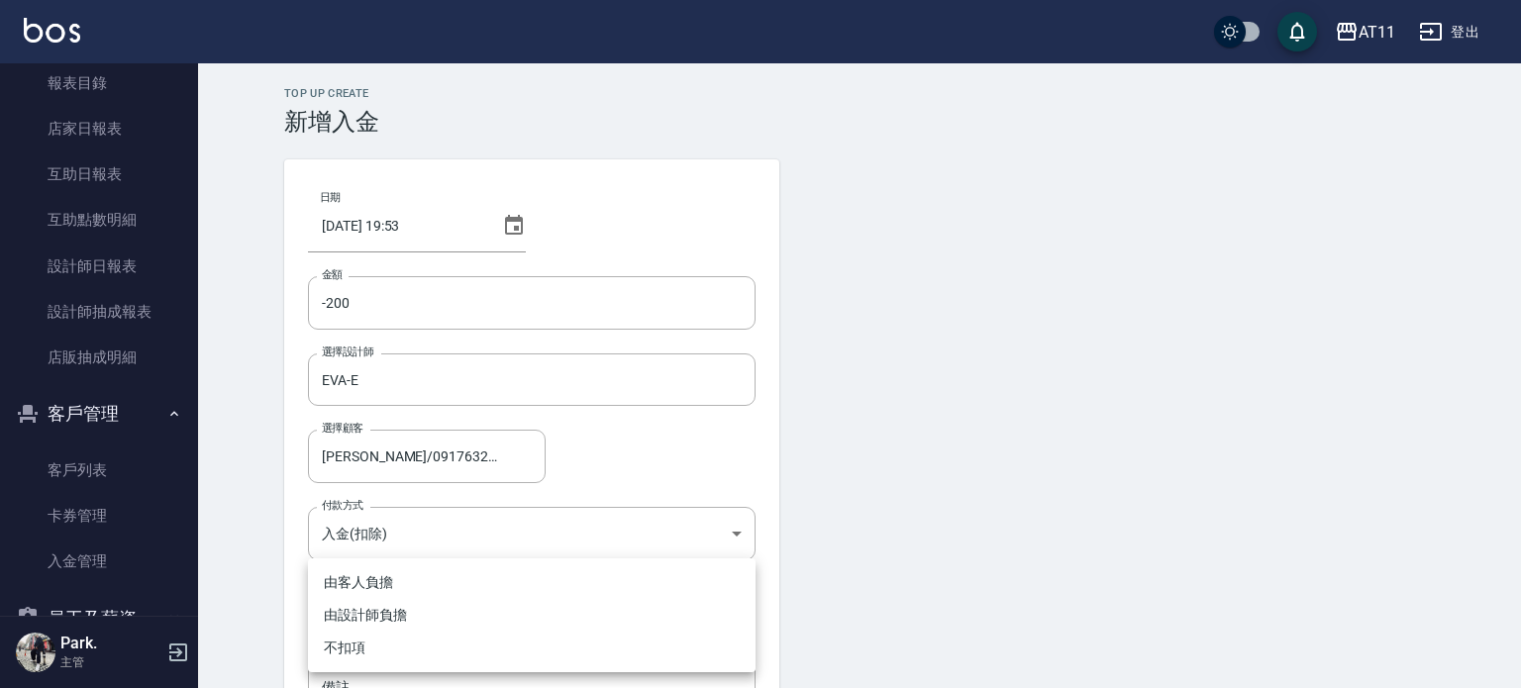
click at [443, 608] on body "AT11 登出 櫃檯作業 打帳單 帳單列表 現金收支登錄 材料自購登錄 每日結帳 排班表 現場電腦打卡 掃碼打卡 預約管理 預約管理 單日預約紀錄 單週預約紀…" at bounding box center [760, 411] width 1521 height 822
click at [377, 540] on div at bounding box center [760, 344] width 1521 height 688
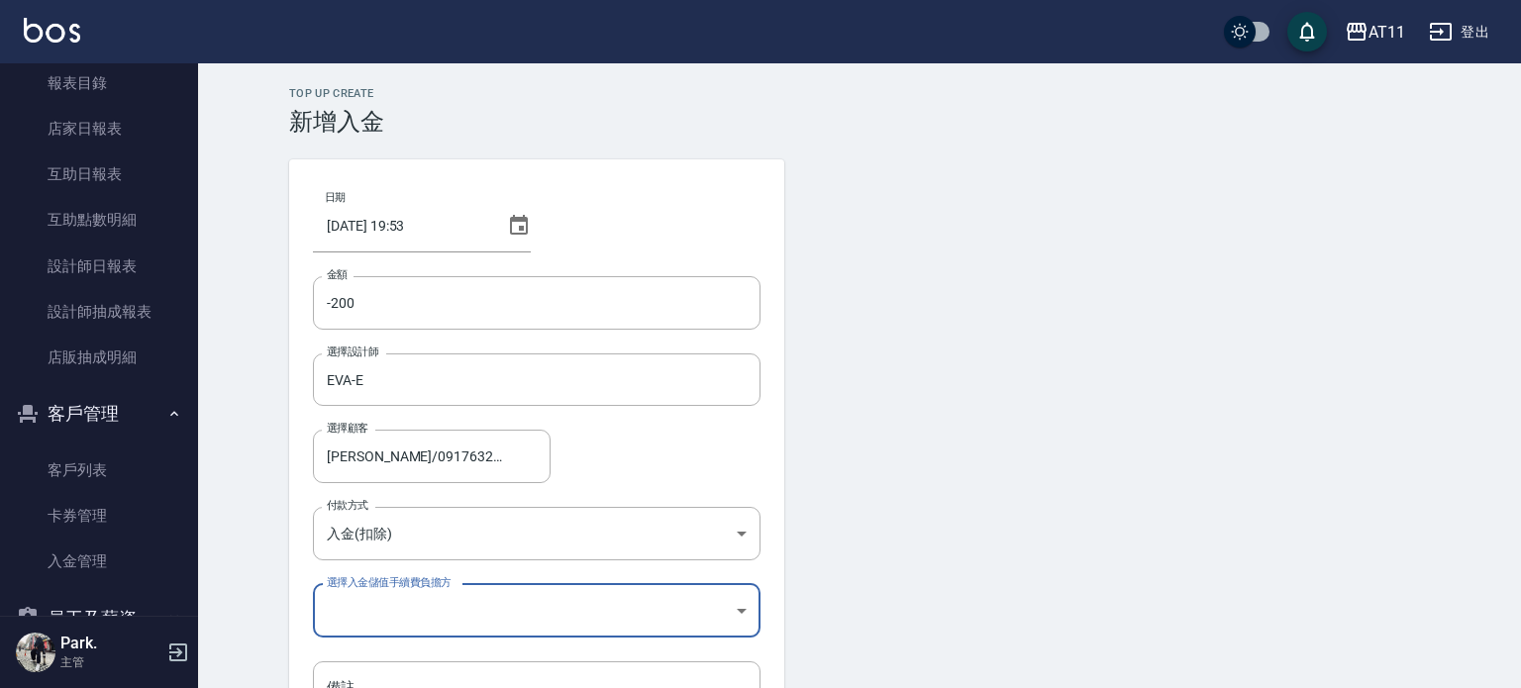
click at [408, 616] on body "AT11 登出 櫃檯作業 打帳單 帳單列表 現金收支登錄 材料自購登錄 每日結帳 排班表 現場電腦打卡 掃碼打卡 預約管理 預約管理 單日預約紀錄 單週預約紀…" at bounding box center [760, 411] width 1521 height 822
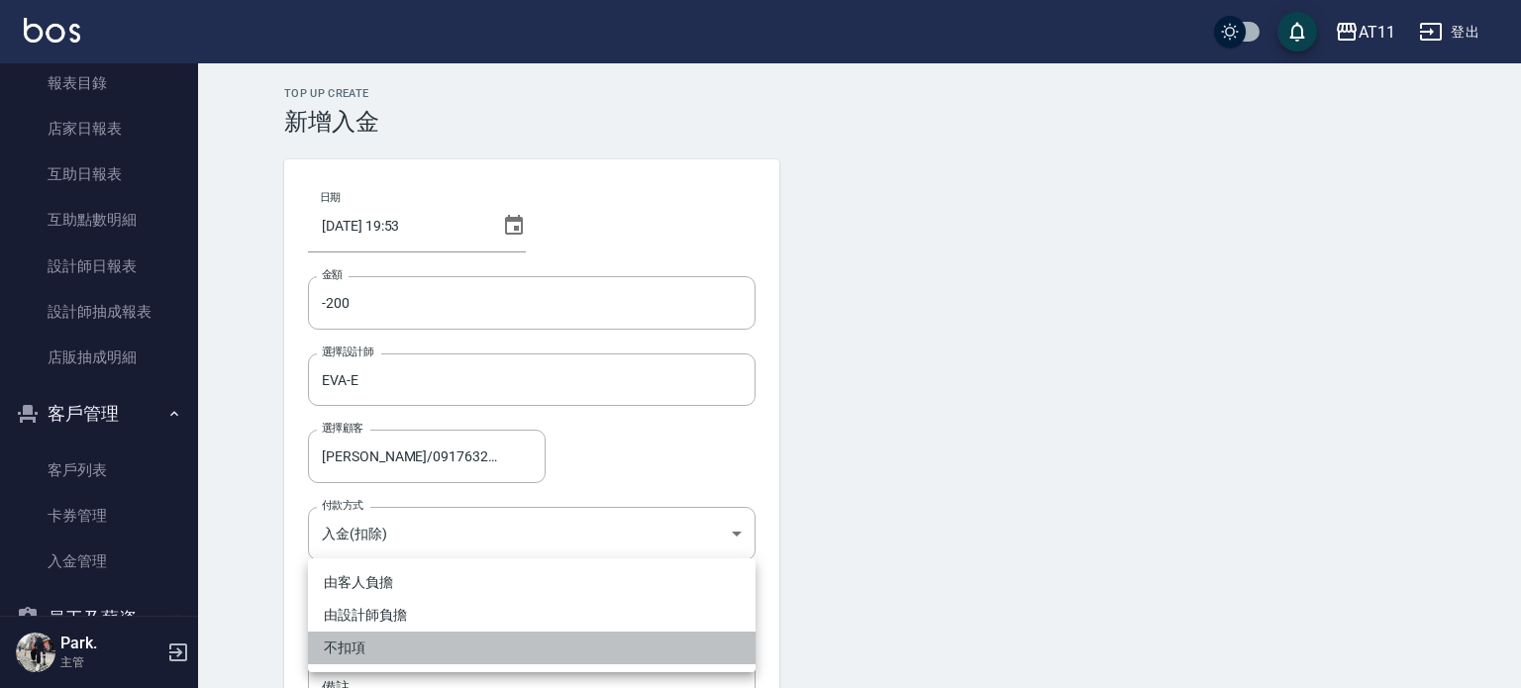
click at [428, 644] on li "不扣項" at bounding box center [531, 648] width 447 height 33
type input "WITHOUTHANDLINGFEE"
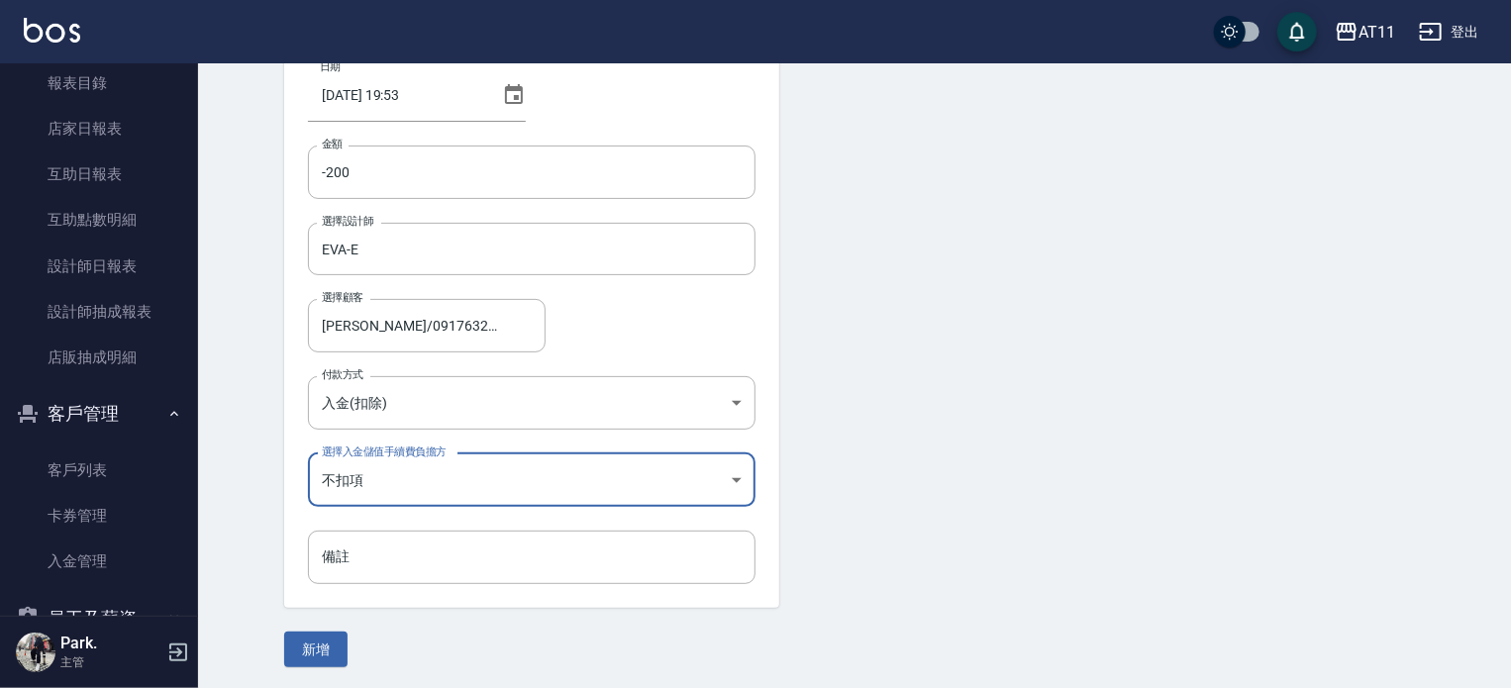
scroll to position [134, 0]
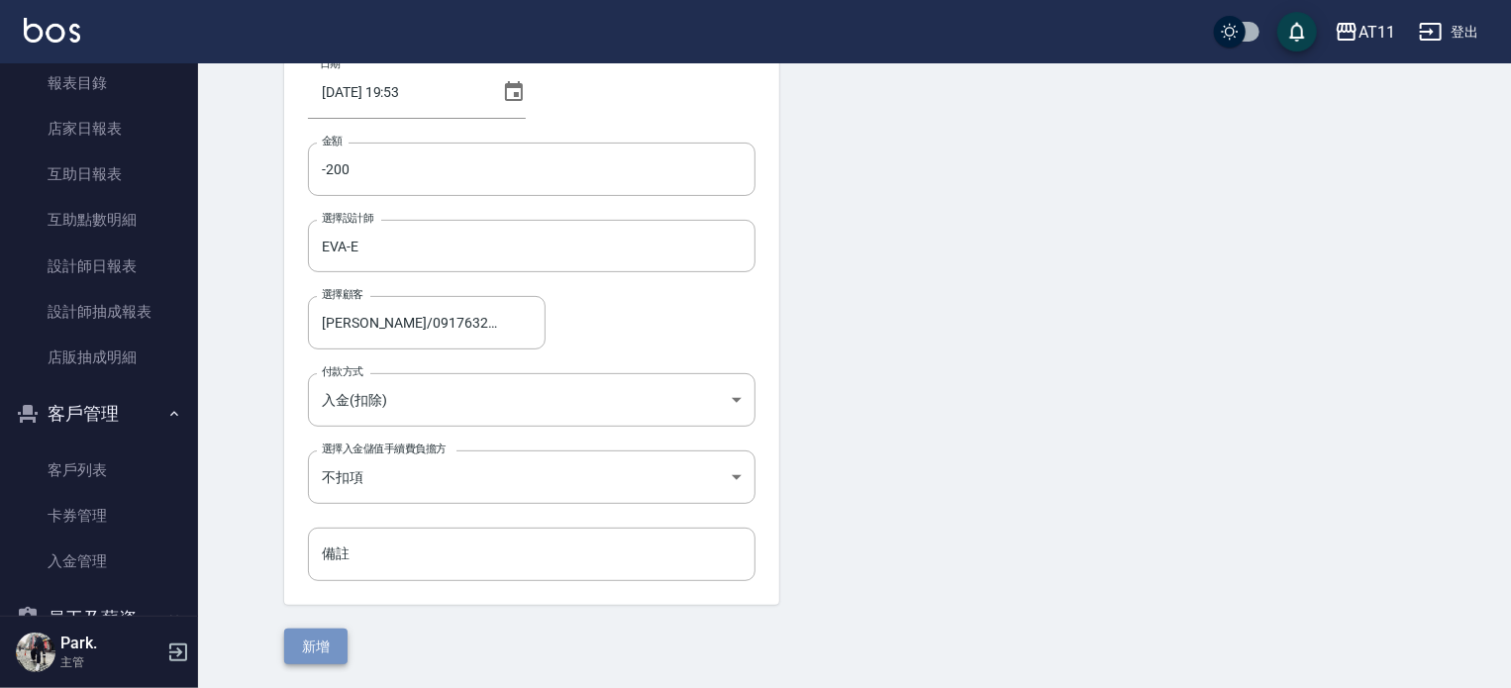
click at [290, 644] on button "新增" at bounding box center [315, 647] width 63 height 37
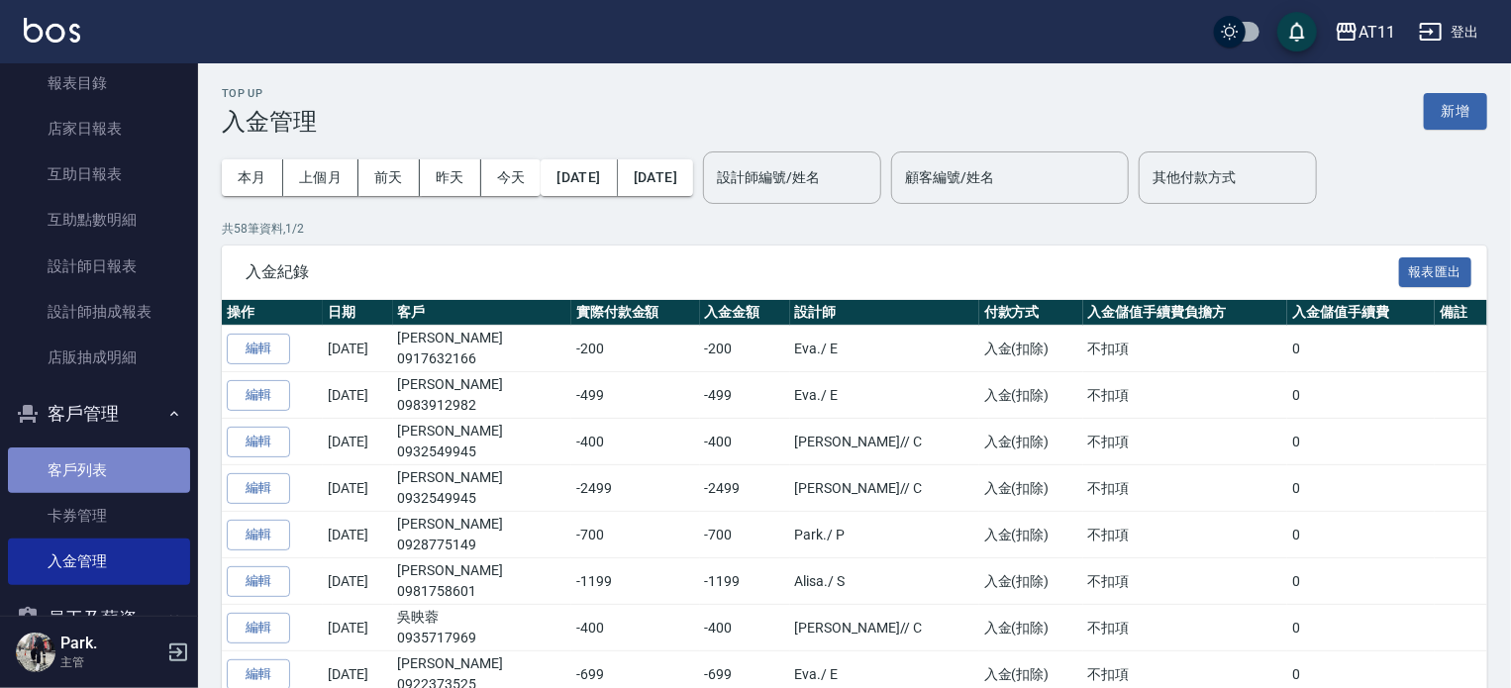
click at [163, 454] on link "客戶列表" at bounding box center [99, 470] width 182 height 46
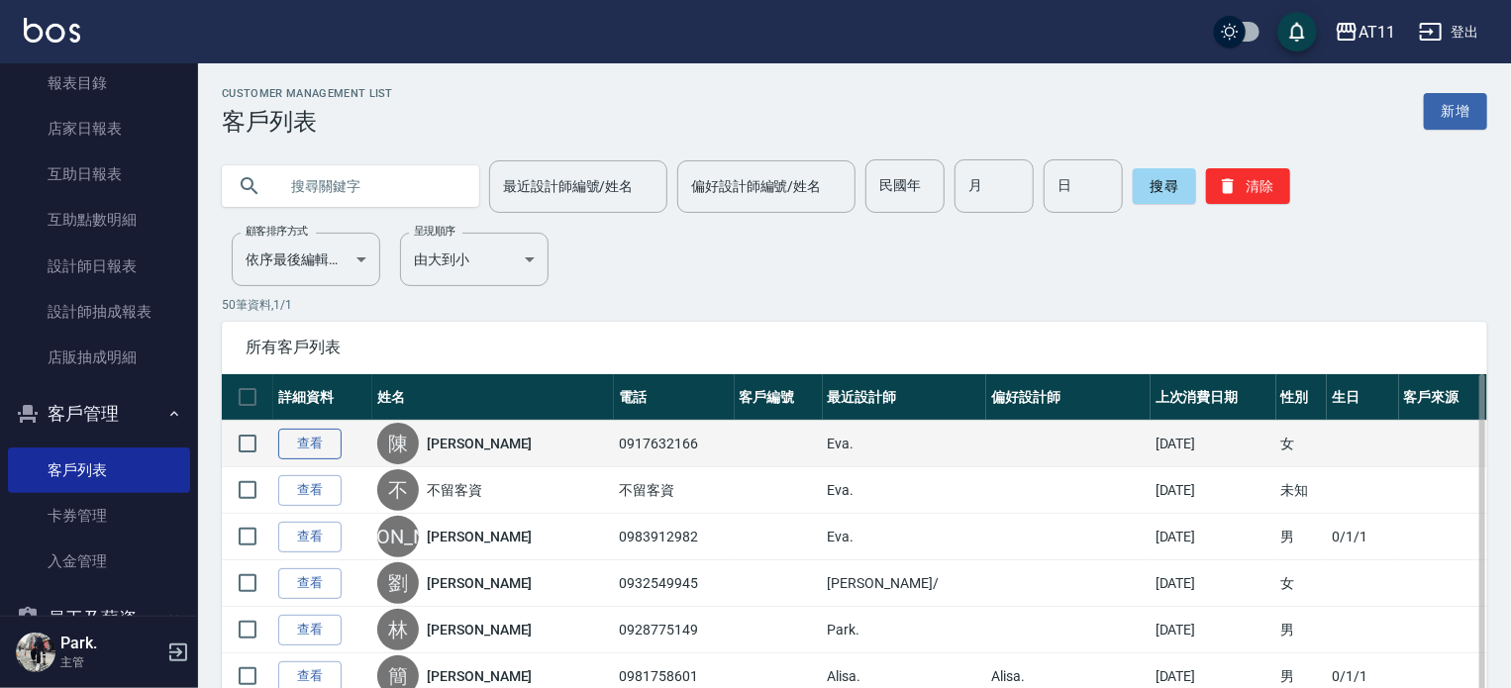
click at [332, 446] on link "查看" at bounding box center [309, 444] width 63 height 31
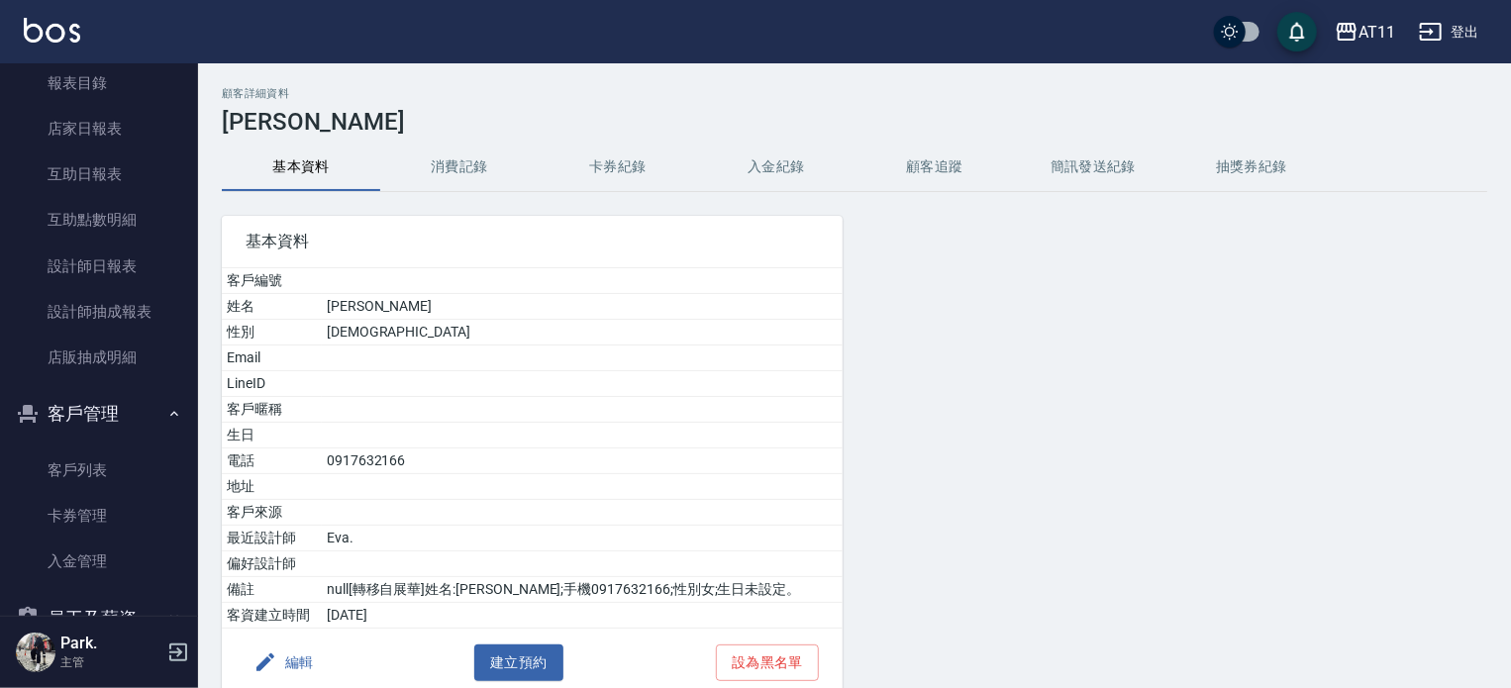
click at [783, 152] on button "入金紀錄" at bounding box center [776, 168] width 158 height 48
